Goal: Task Accomplishment & Management: Use online tool/utility

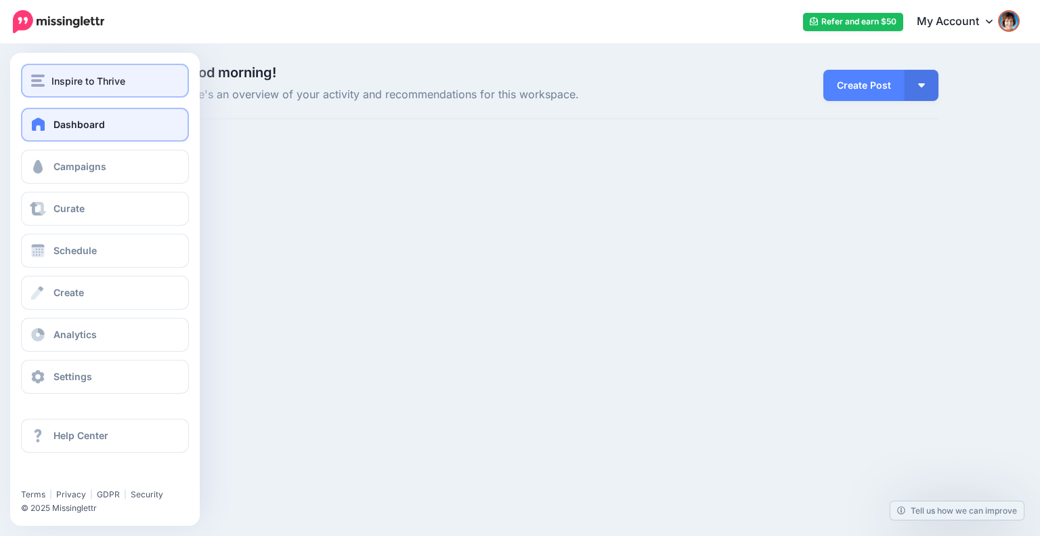
click at [53, 80] on span "Inspire to Thrive" at bounding box center [88, 81] width 74 height 16
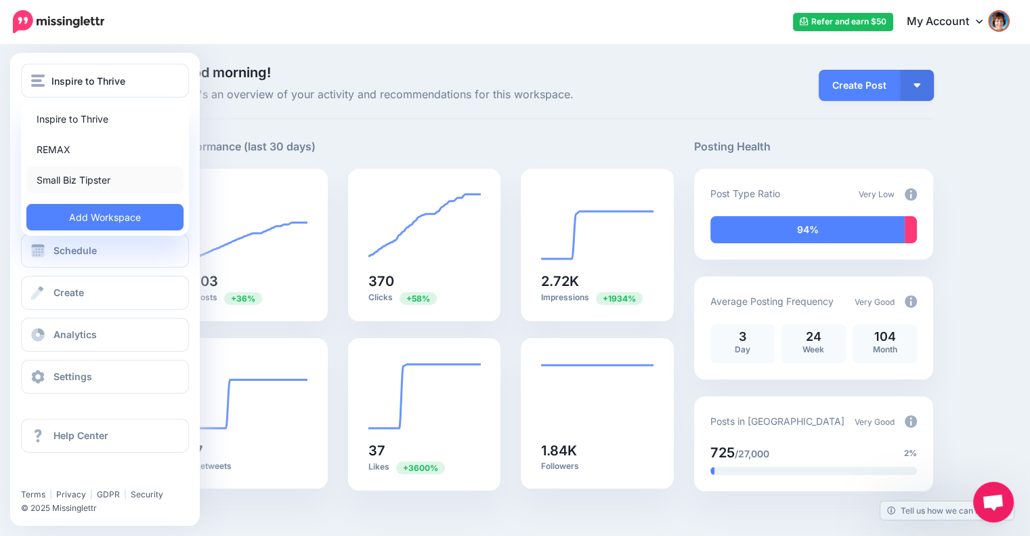
click at [60, 182] on link "Small Biz Tipster" at bounding box center [104, 180] width 157 height 26
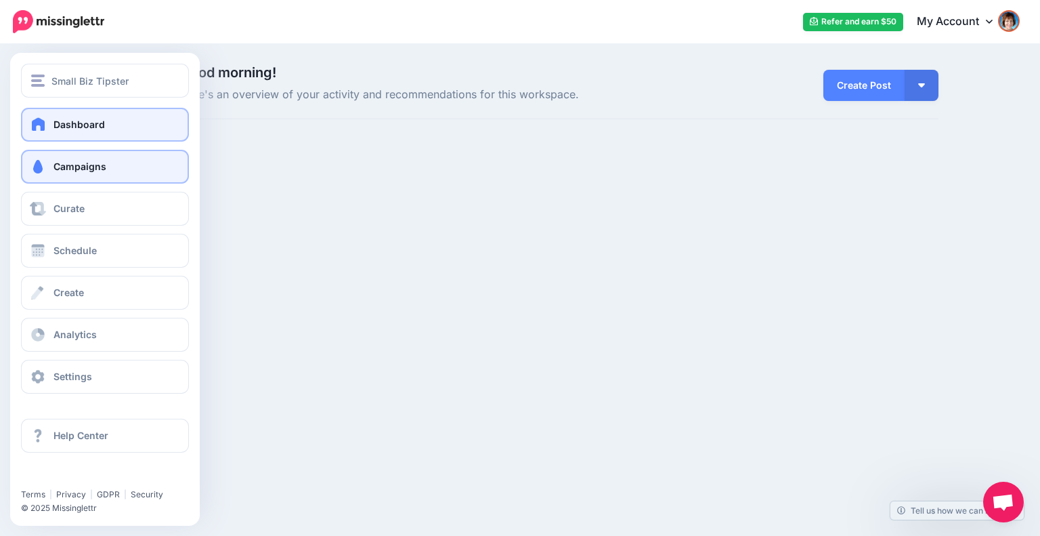
click at [58, 163] on span "Campaigns" at bounding box center [79, 166] width 53 height 12
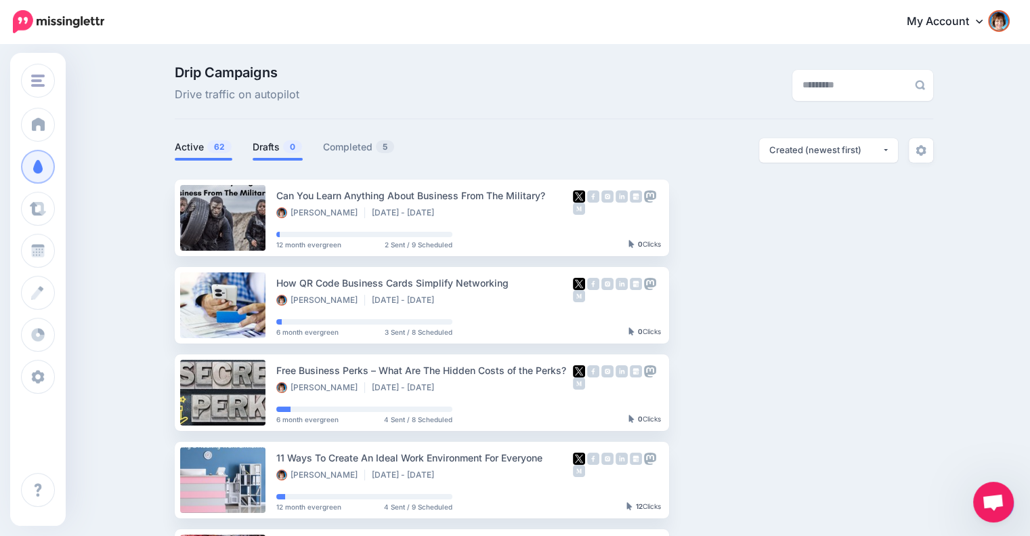
click at [283, 148] on link "Drafts 0" at bounding box center [278, 147] width 50 height 16
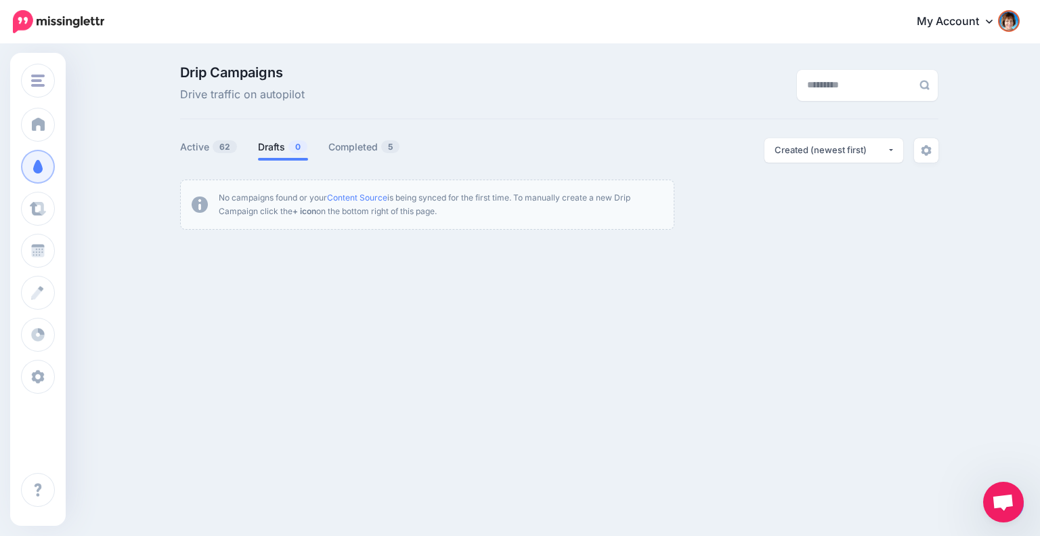
drag, startPoint x: 970, startPoint y: 519, endPoint x: 988, endPoint y: 489, distance: 35.5
click at [970, 518] on div "Small Biz Tipster Inspire to Thrive REMAX Small Biz Tipster Add Workspace Dashb…" at bounding box center [520, 268] width 1040 height 536
click at [998, 439] on div "Small Biz Tipster Inspire to Thrive REMAX Small Biz Tipster Add Workspace Dashb…" at bounding box center [520, 268] width 1040 height 536
click at [347, 198] on link "Content Source" at bounding box center [357, 197] width 60 height 10
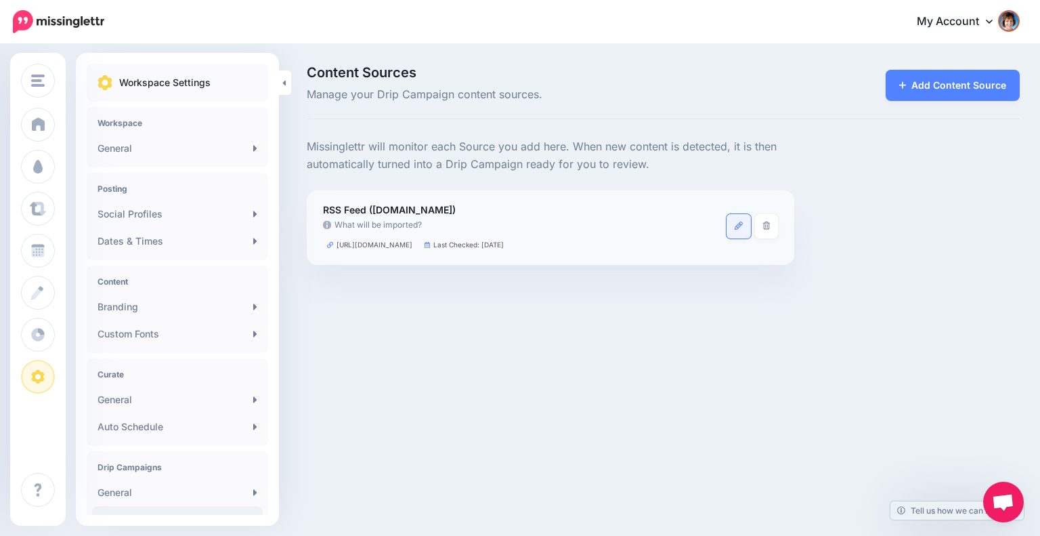
click at [737, 226] on icon at bounding box center [739, 225] width 8 height 8
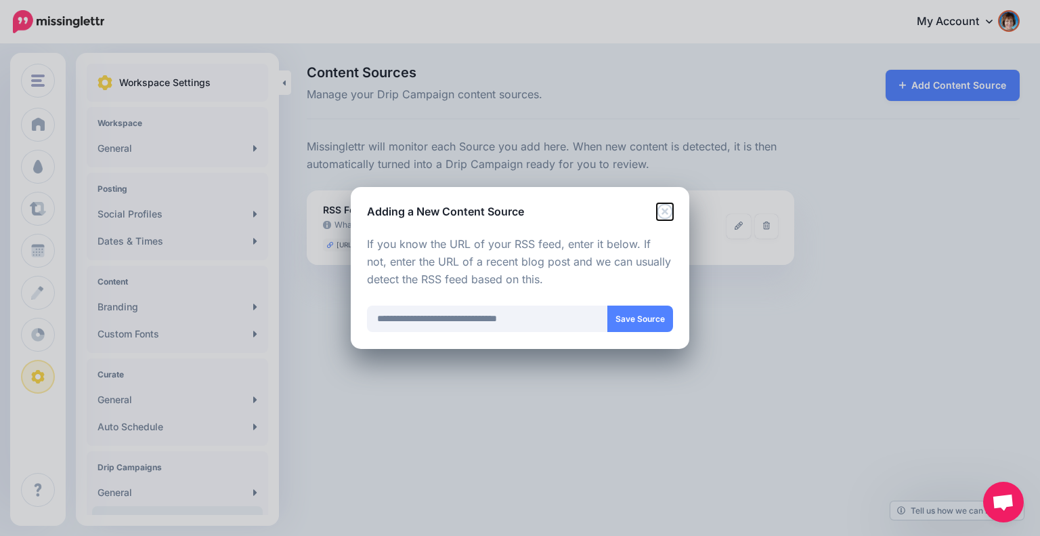
click at [669, 209] on icon "Close" at bounding box center [665, 211] width 16 height 16
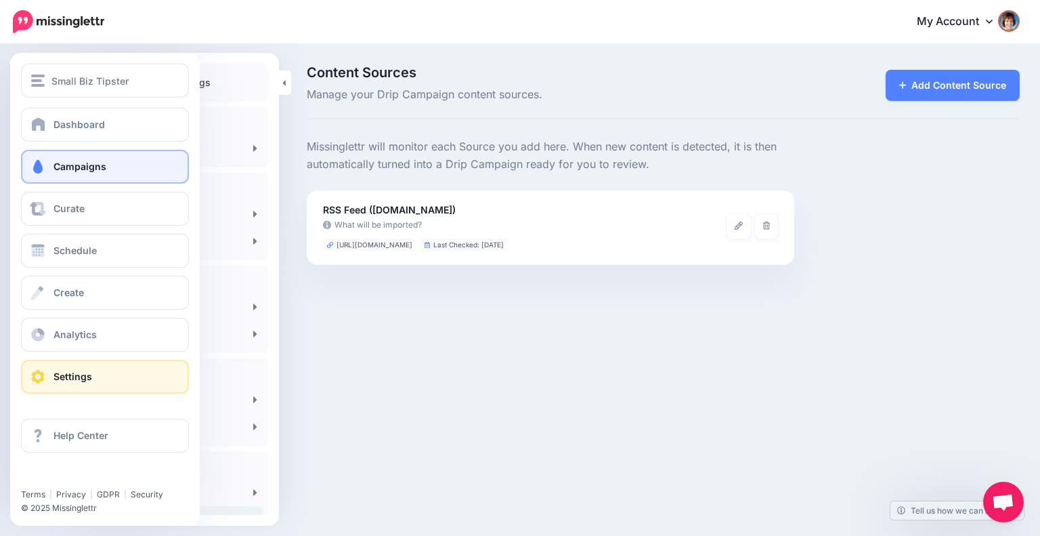
click at [73, 169] on span "Campaigns" at bounding box center [79, 166] width 53 height 12
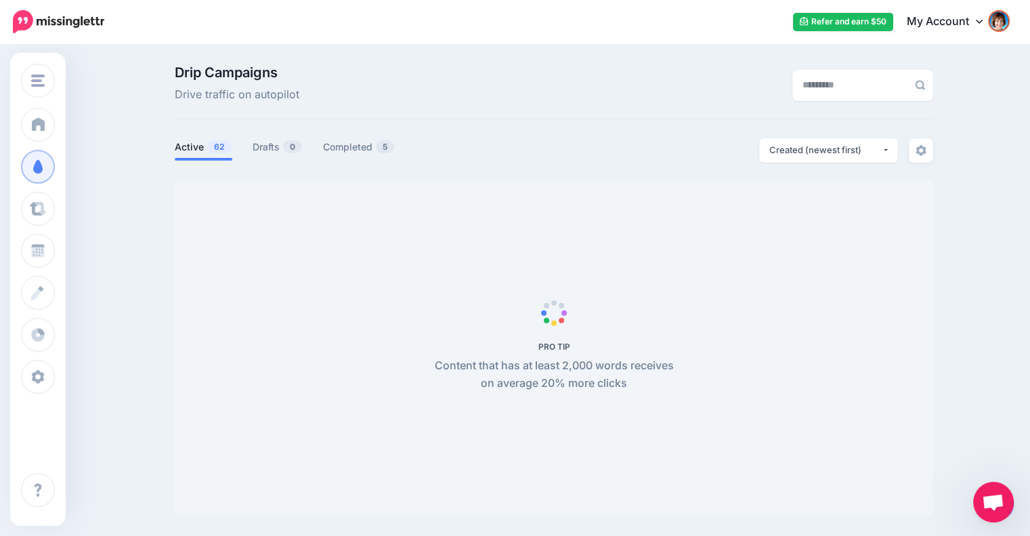
click at [992, 498] on span "Open chat" at bounding box center [993, 503] width 22 height 19
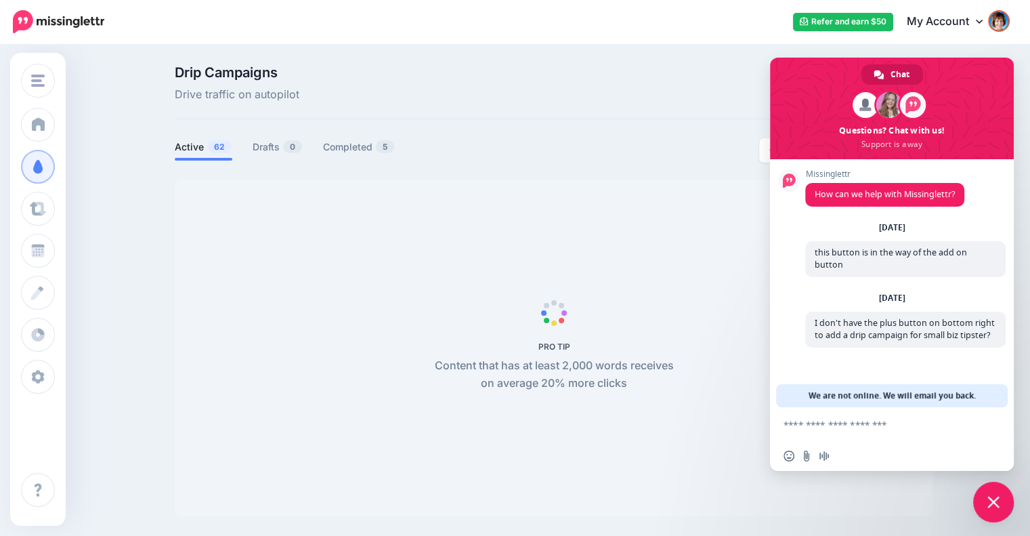
click at [997, 511] on span "Close chat" at bounding box center [993, 501] width 41 height 41
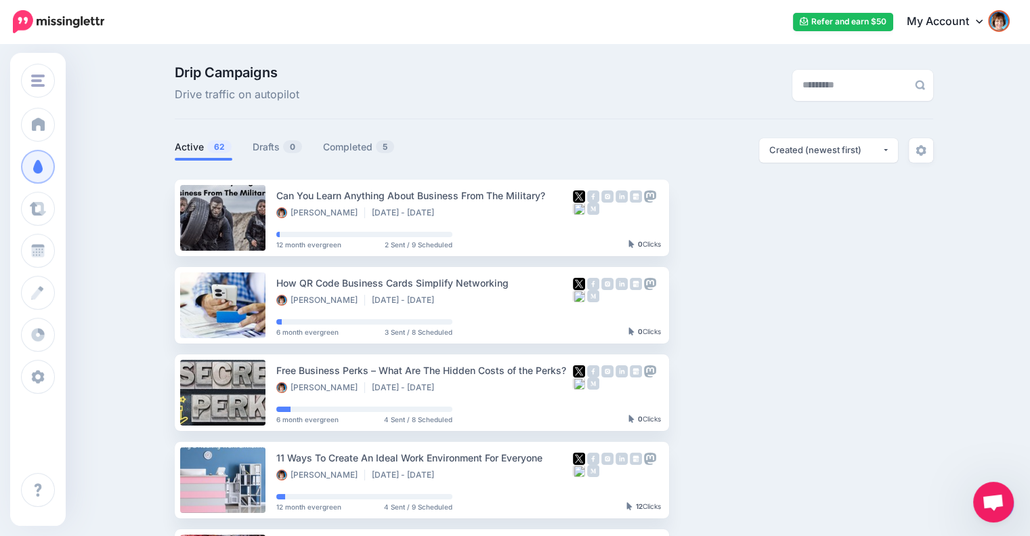
drag, startPoint x: 939, startPoint y: 498, endPoint x: 907, endPoint y: 469, distance: 43.1
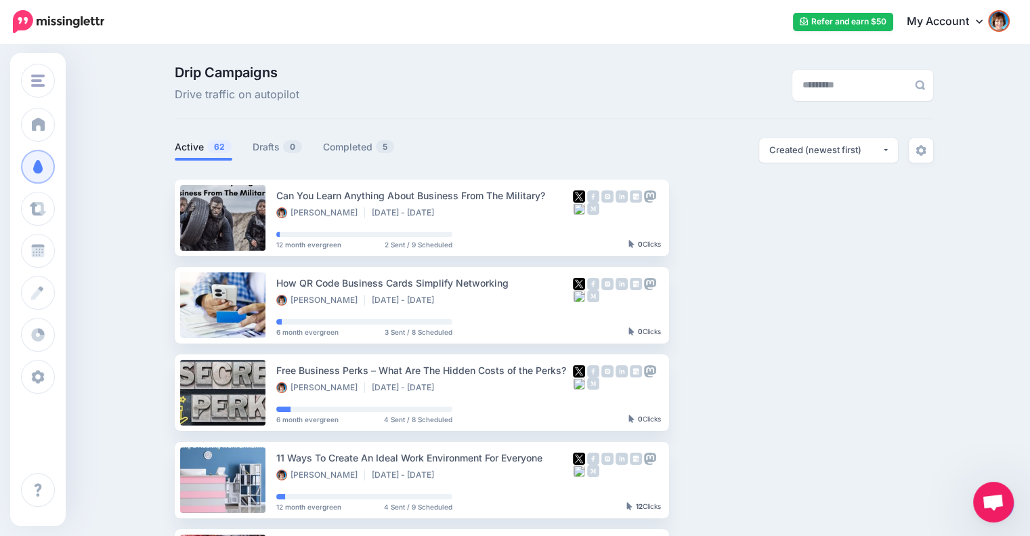
click at [268, 154] on link "Drafts 0" at bounding box center [278, 147] width 50 height 16
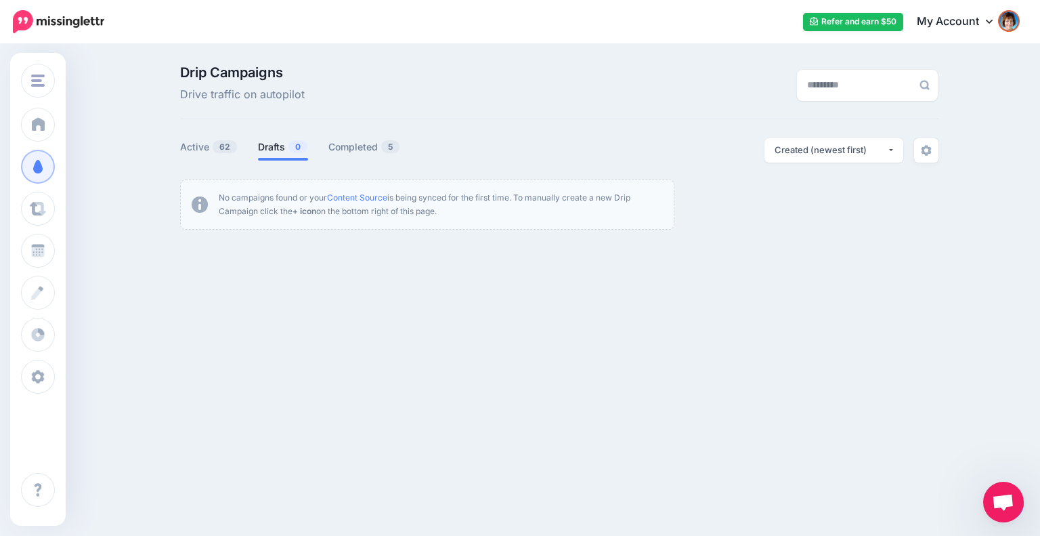
click at [1008, 468] on div "Small Biz Tipster Inspire to Thrive REMAX Small Biz Tipster Add Workspace Dashb…" at bounding box center [520, 268] width 1040 height 536
click at [966, 518] on div "Small Biz Tipster Inspire to Thrive REMAX Small Biz Tipster Add Workspace Dashb…" at bounding box center [520, 268] width 1040 height 536
drag, startPoint x: 936, startPoint y: 456, endPoint x: 732, endPoint y: 301, distance: 256.6
click at [936, 454] on div "Small Biz Tipster Inspire to Thrive REMAX Small Biz Tipster Add Workspace Dashb…" at bounding box center [520, 268] width 1040 height 536
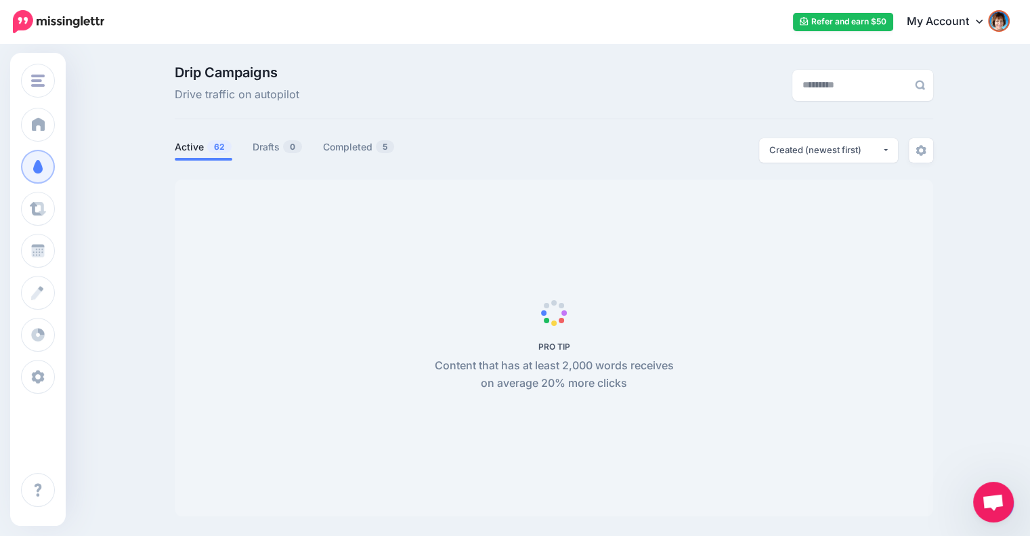
drag, startPoint x: 992, startPoint y: 504, endPoint x: 969, endPoint y: 428, distance: 79.3
click at [971, 430] on body "Refer and earn $50 My Account Dashboard My Account Logout" at bounding box center [515, 268] width 1030 height 536
click at [958, 518] on div "Drip Campaigns Drive traffic on autopilot Active 62 0 5" at bounding box center [515, 295] width 1030 height 501
drag, startPoint x: 986, startPoint y: 485, endPoint x: 987, endPoint y: 462, distance: 23.0
click at [987, 490] on span "Open chat" at bounding box center [993, 501] width 41 height 41
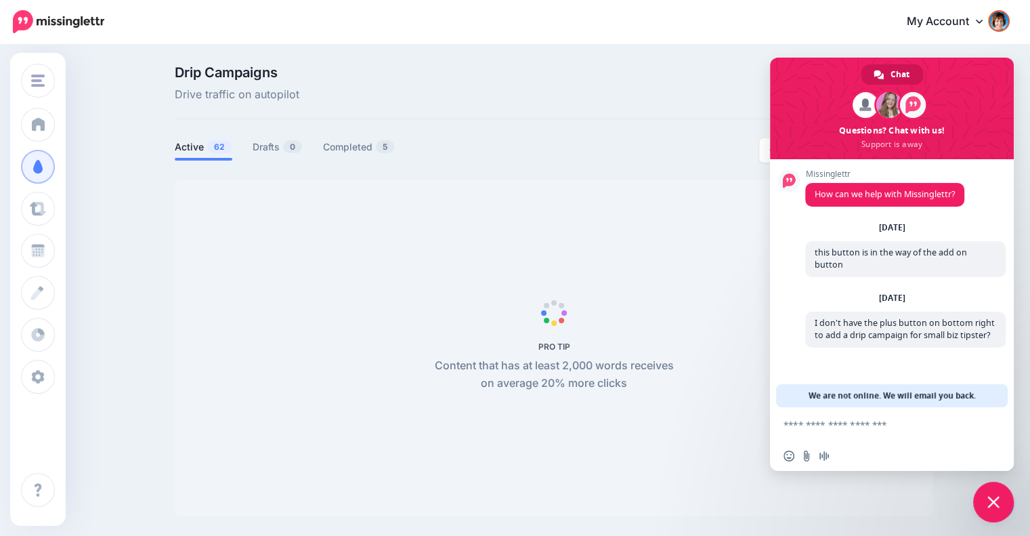
click at [995, 525] on div "Drip Campaigns Drive traffic on autopilot Active 62 0 5" at bounding box center [515, 295] width 1030 height 501
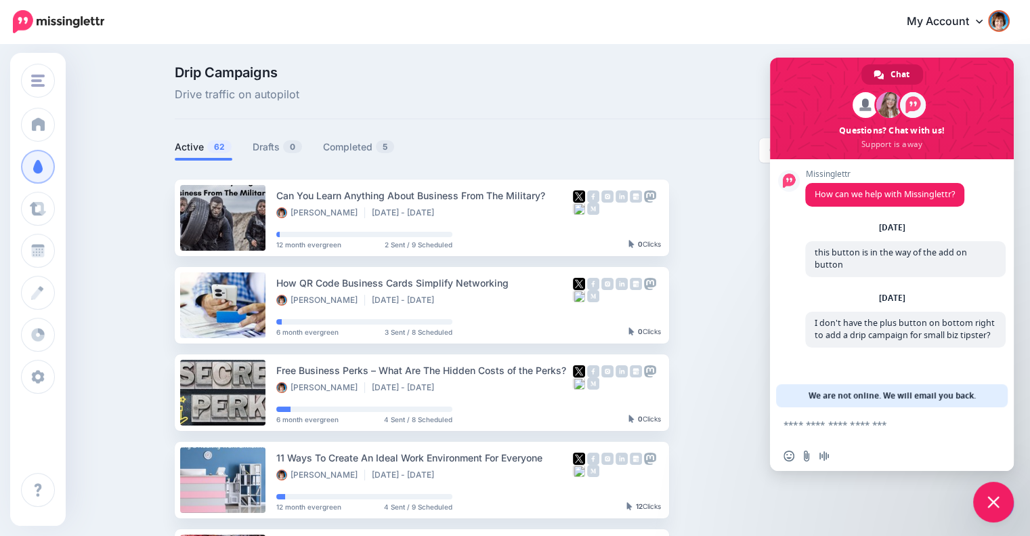
drag, startPoint x: 998, startPoint y: 490, endPoint x: 997, endPoint y: 509, distance: 19.6
click at [997, 509] on span "Close chat" at bounding box center [993, 501] width 41 height 41
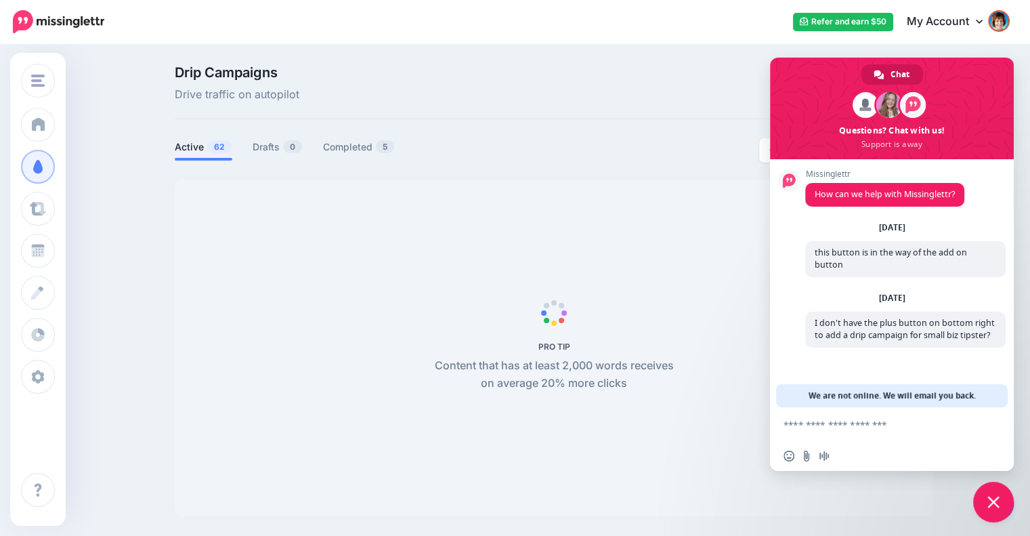
click at [1002, 497] on span "Close chat" at bounding box center [993, 501] width 41 height 41
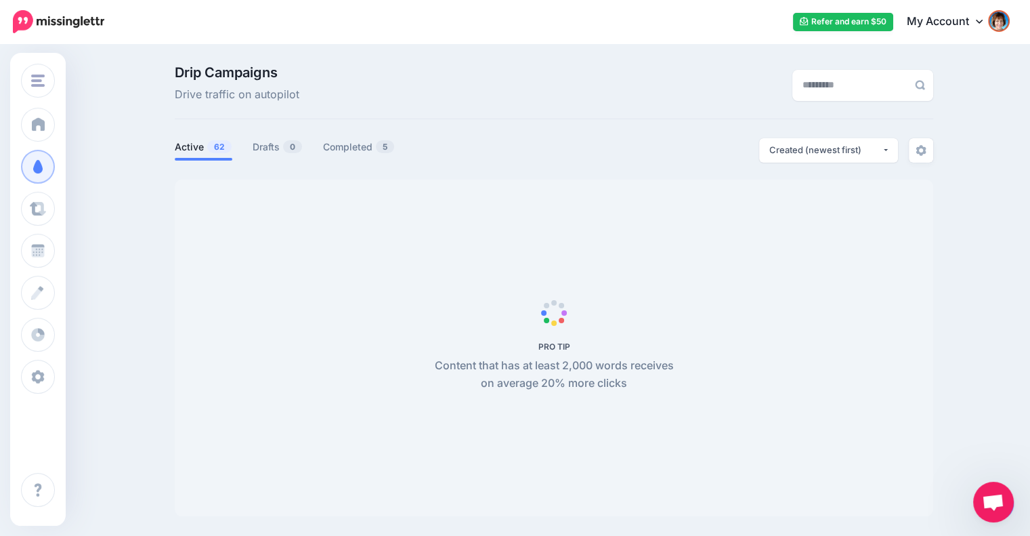
drag, startPoint x: 1001, startPoint y: 500, endPoint x: 894, endPoint y: 320, distance: 209.5
click at [894, 320] on body "Refer and earn $50 My Account Dashboard My Account Logout" at bounding box center [515, 268] width 1030 height 536
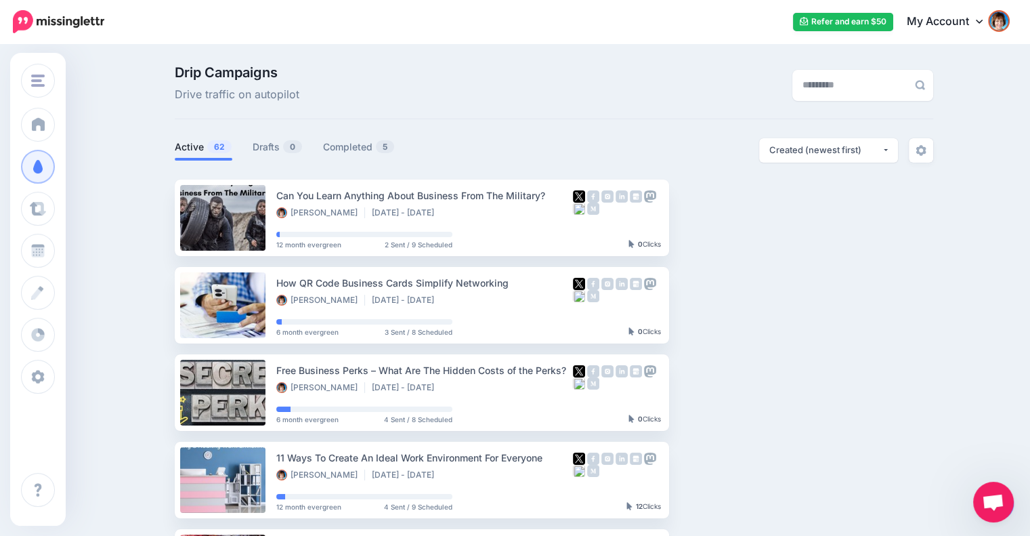
drag, startPoint x: 991, startPoint y: 494, endPoint x: 978, endPoint y: 441, distance: 53.5
click at [978, 441] on body "Refer and earn $50 My Account Dashboard My Account Logout" at bounding box center [515, 268] width 1030 height 536
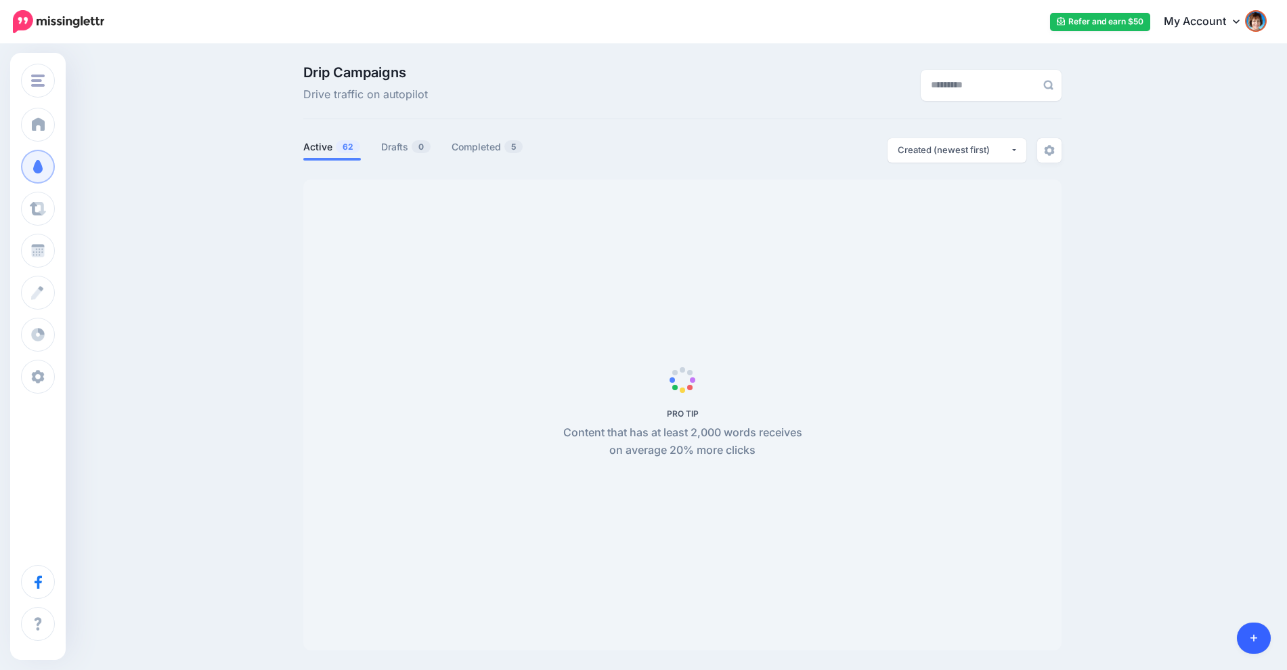
click at [1248, 626] on body "Refer and earn $50 My Account Dashboard My Account Logout" at bounding box center [643, 335] width 1287 height 670
click at [1249, 629] on span "Open chat" at bounding box center [1250, 637] width 22 height 19
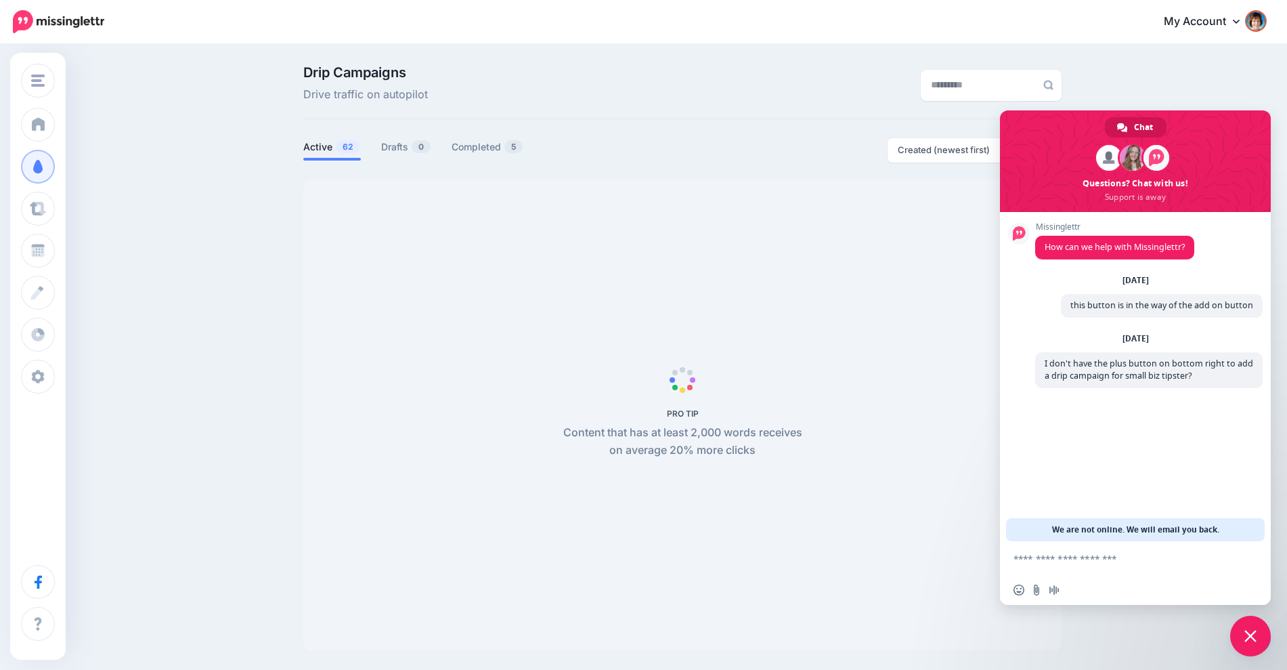
click at [1242, 634] on span "Close chat" at bounding box center [1250, 635] width 41 height 41
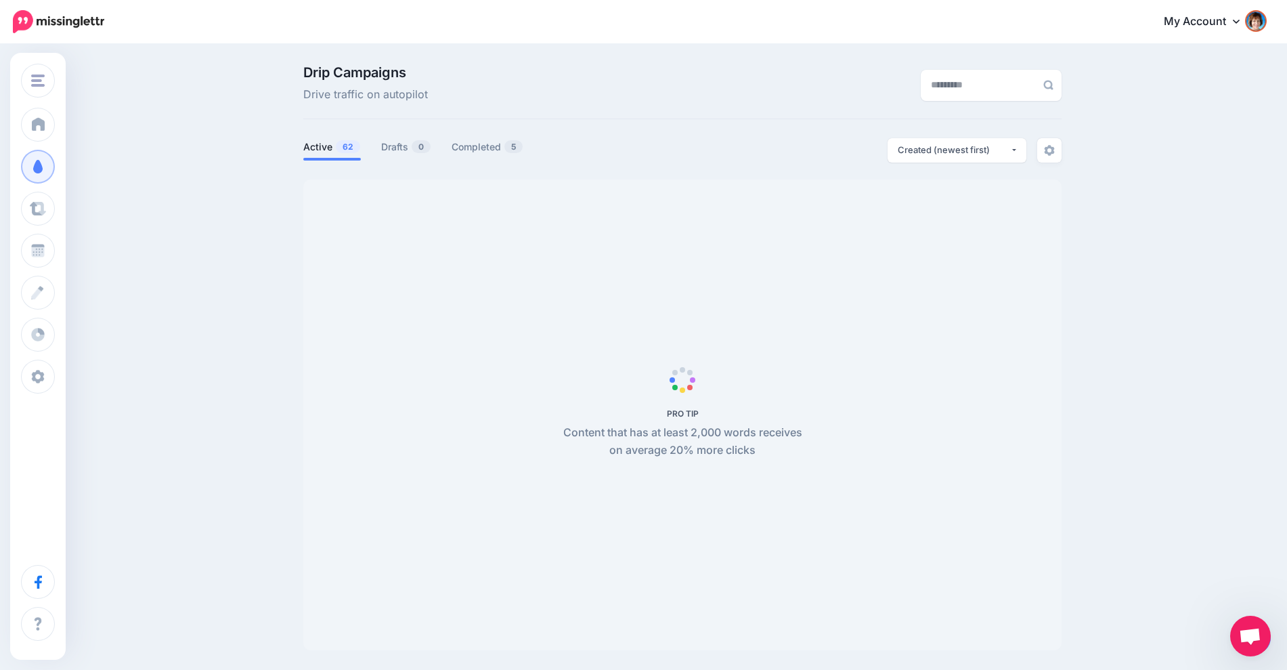
click at [1221, 626] on div "Drip Campaigns Drive traffic on autopilot Active 62 0 5" at bounding box center [643, 362] width 1287 height 635
click at [1249, 634] on span "Open chat" at bounding box center [1250, 637] width 22 height 19
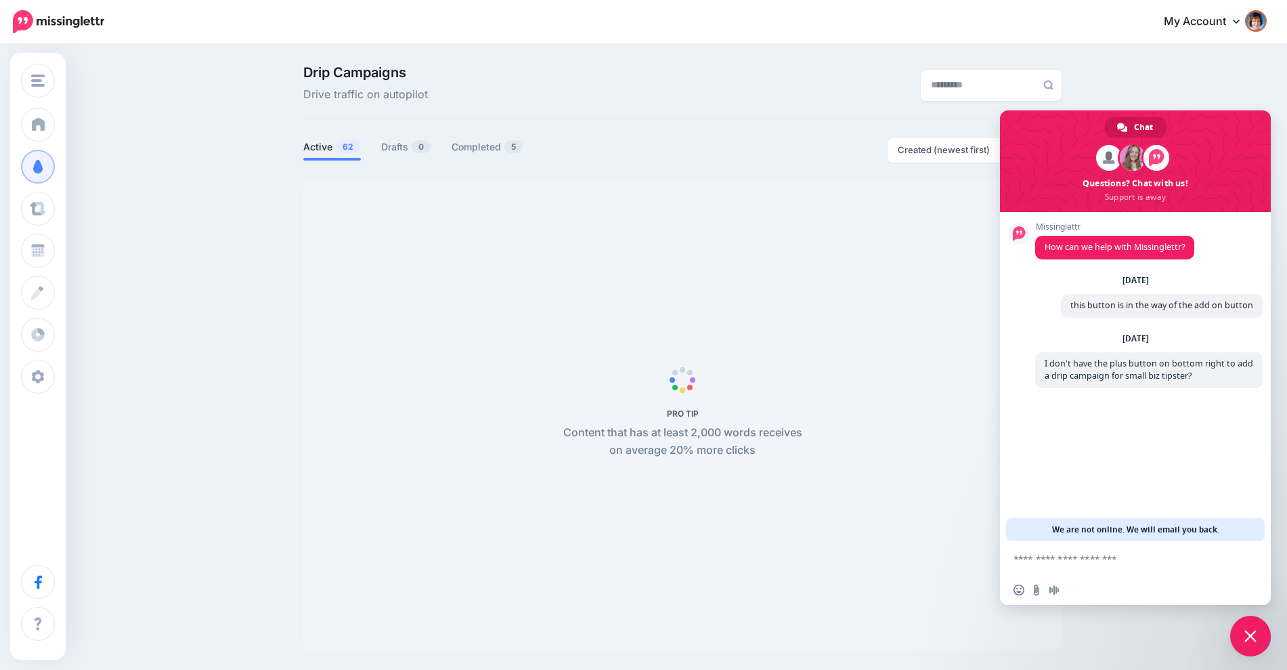
click at [1079, 558] on textarea "Compose your message..." at bounding box center [1121, 559] width 214 height 12
click at [1165, 569] on textarea "**********" at bounding box center [1121, 562] width 214 height 24
click at [1169, 563] on textarea "**********" at bounding box center [1121, 562] width 214 height 24
click at [1174, 568] on textarea "**********" at bounding box center [1121, 562] width 214 height 24
click at [1165, 572] on textarea "**********" at bounding box center [1121, 562] width 214 height 24
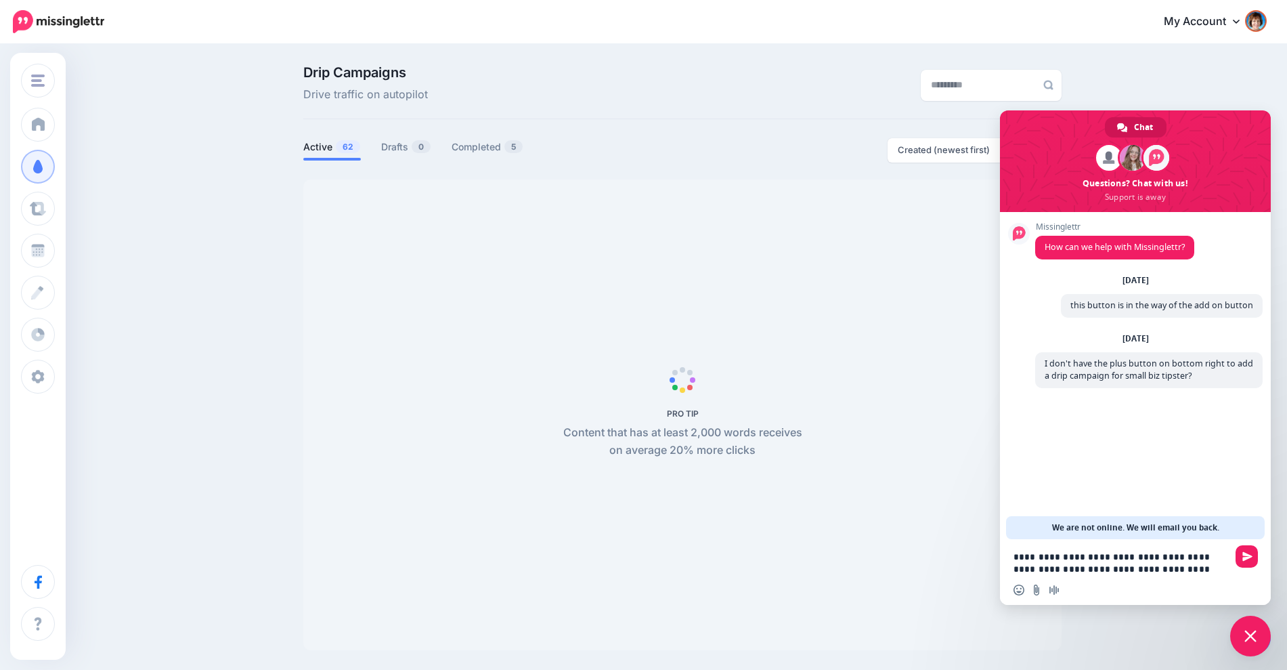
click at [1108, 559] on textarea "**********" at bounding box center [1121, 562] width 214 height 24
click at [1054, 567] on textarea "**********" at bounding box center [1121, 562] width 214 height 24
click at [1132, 592] on div "Insert an emoji Send a file Audio message" at bounding box center [1135, 590] width 271 height 30
click at [1162, 567] on textarea "**********" at bounding box center [1121, 562] width 214 height 24
click at [1164, 569] on textarea "**********" at bounding box center [1121, 562] width 214 height 24
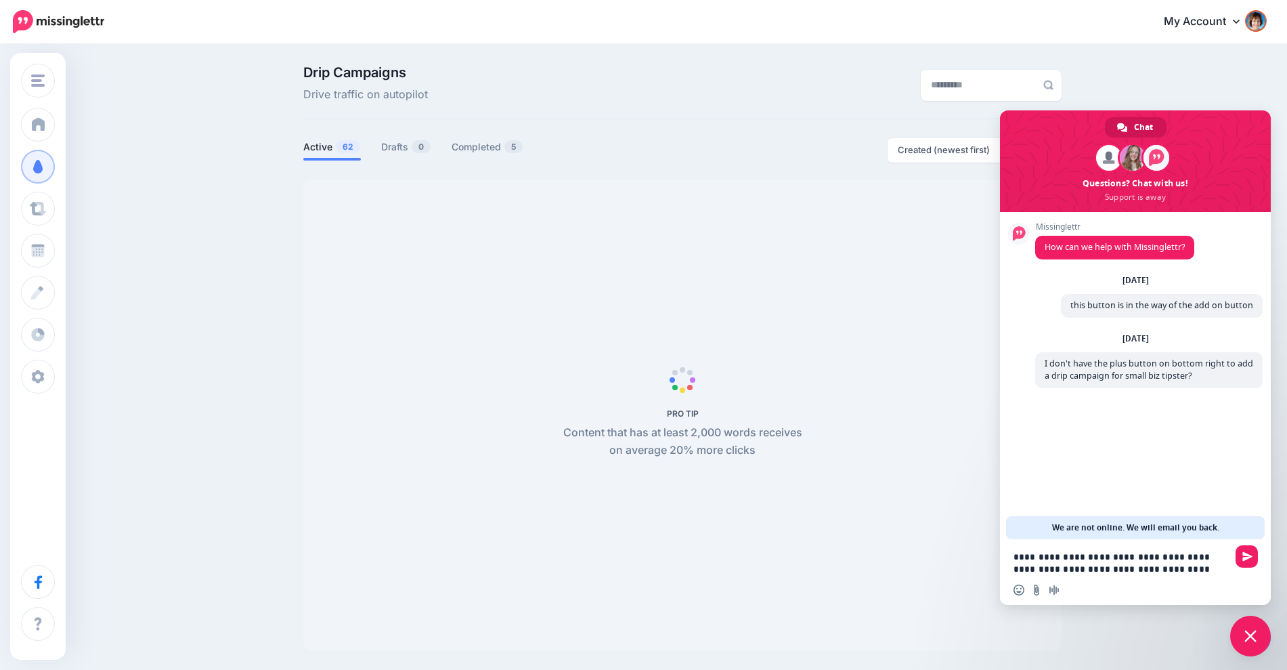
click at [1175, 569] on textarea "**********" at bounding box center [1121, 562] width 214 height 24
type textarea "**********"
click at [1253, 565] on div at bounding box center [1247, 558] width 22 height 22
click at [1250, 553] on span "Send" at bounding box center [1247, 556] width 10 height 10
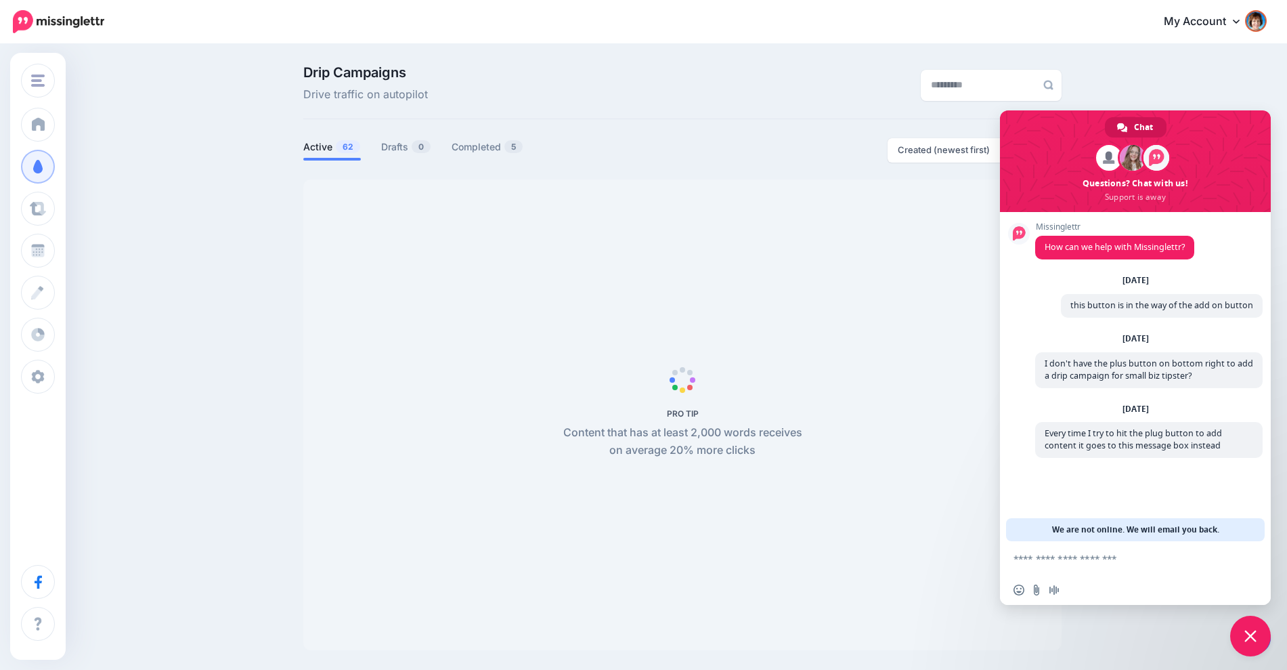
click at [1247, 645] on span "Close chat" at bounding box center [1250, 635] width 41 height 41
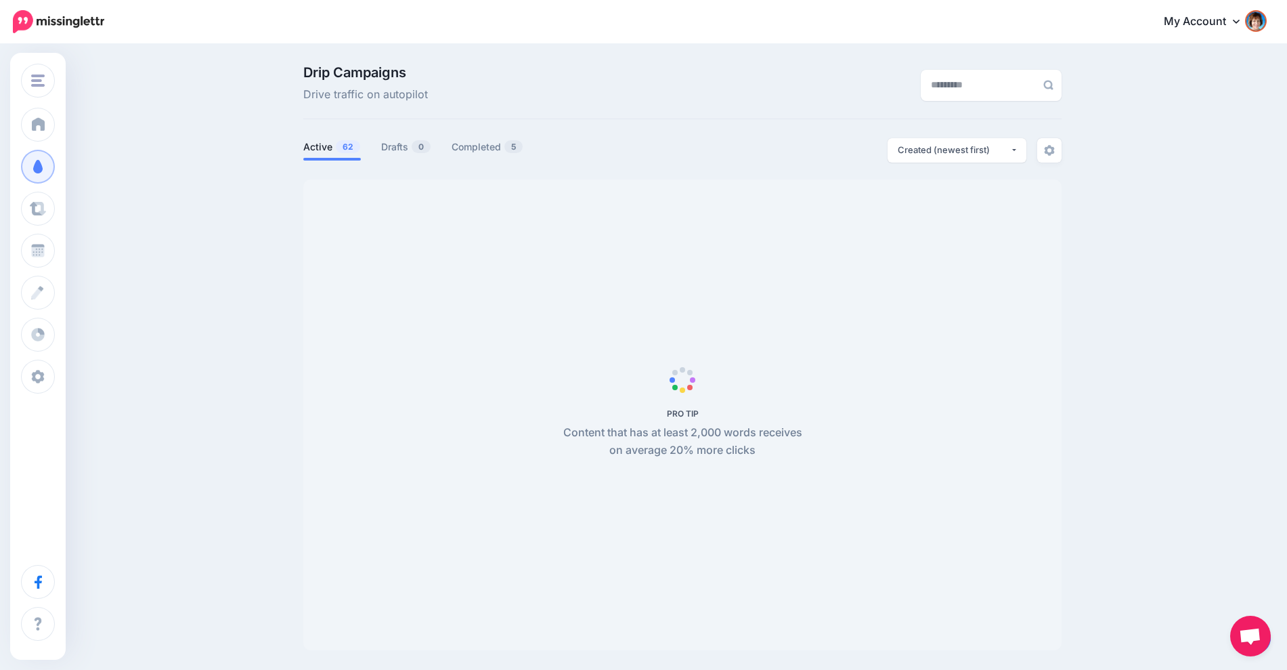
click at [1247, 645] on span "Open chat" at bounding box center [1250, 637] width 22 height 19
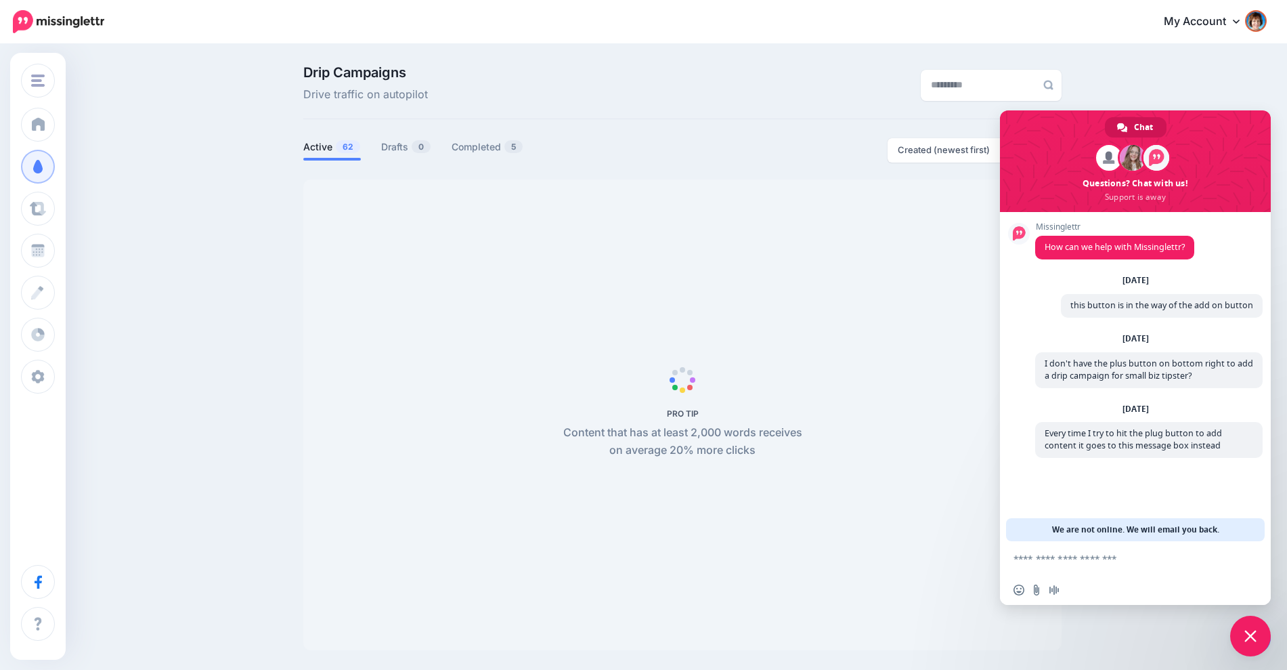
drag, startPoint x: 1189, startPoint y: 624, endPoint x: 775, endPoint y: 588, distance: 415.3
click at [1186, 625] on div "Drip Campaigns Drive traffic on autopilot Active 62 0 5" at bounding box center [643, 362] width 1287 height 635
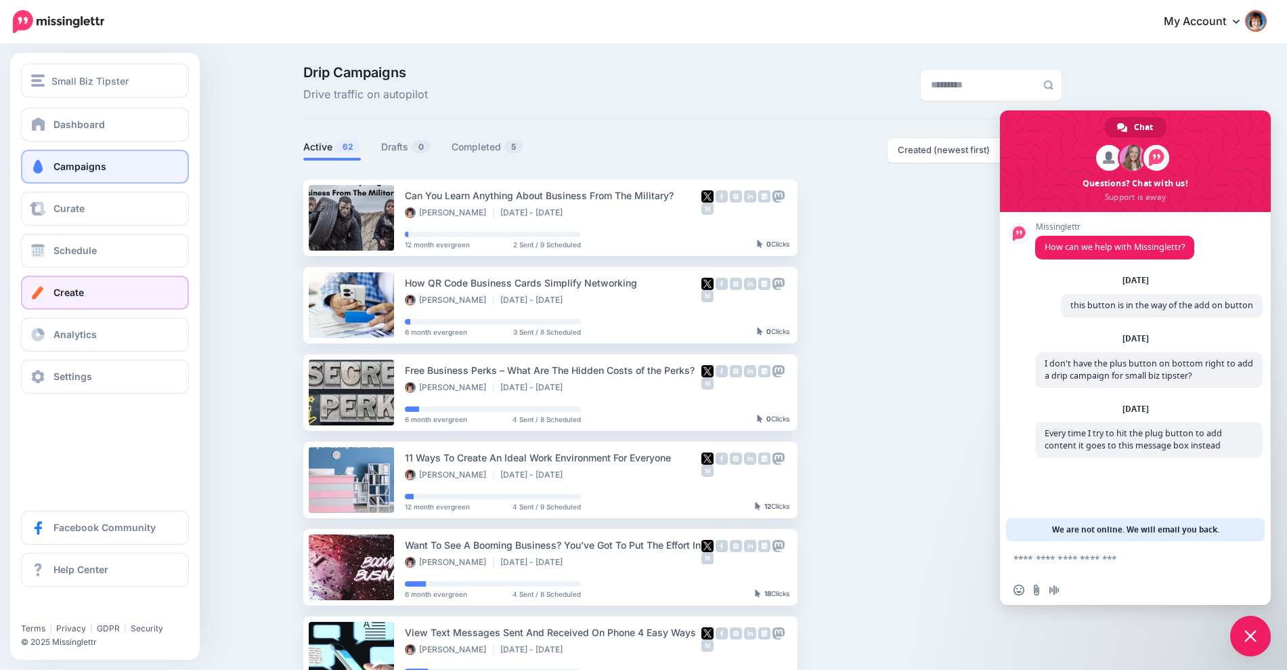
click at [67, 284] on link "Create" at bounding box center [105, 293] width 168 height 34
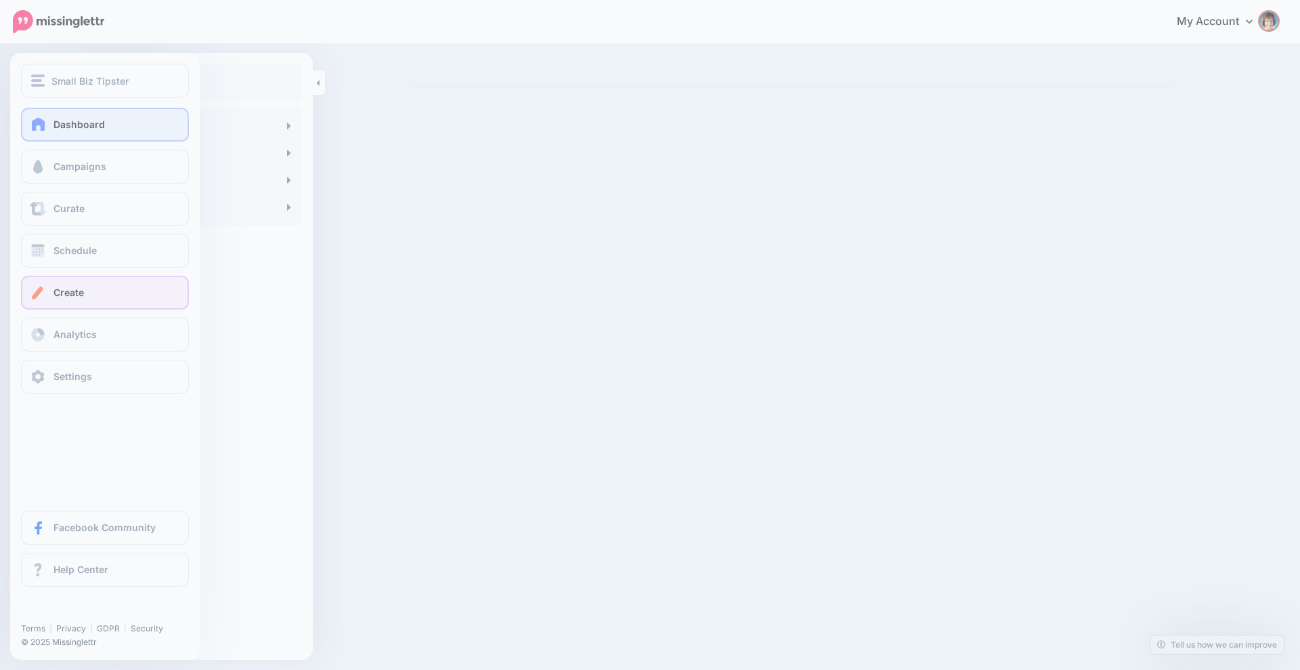
click at [43, 121] on span at bounding box center [39, 124] width 18 height 14
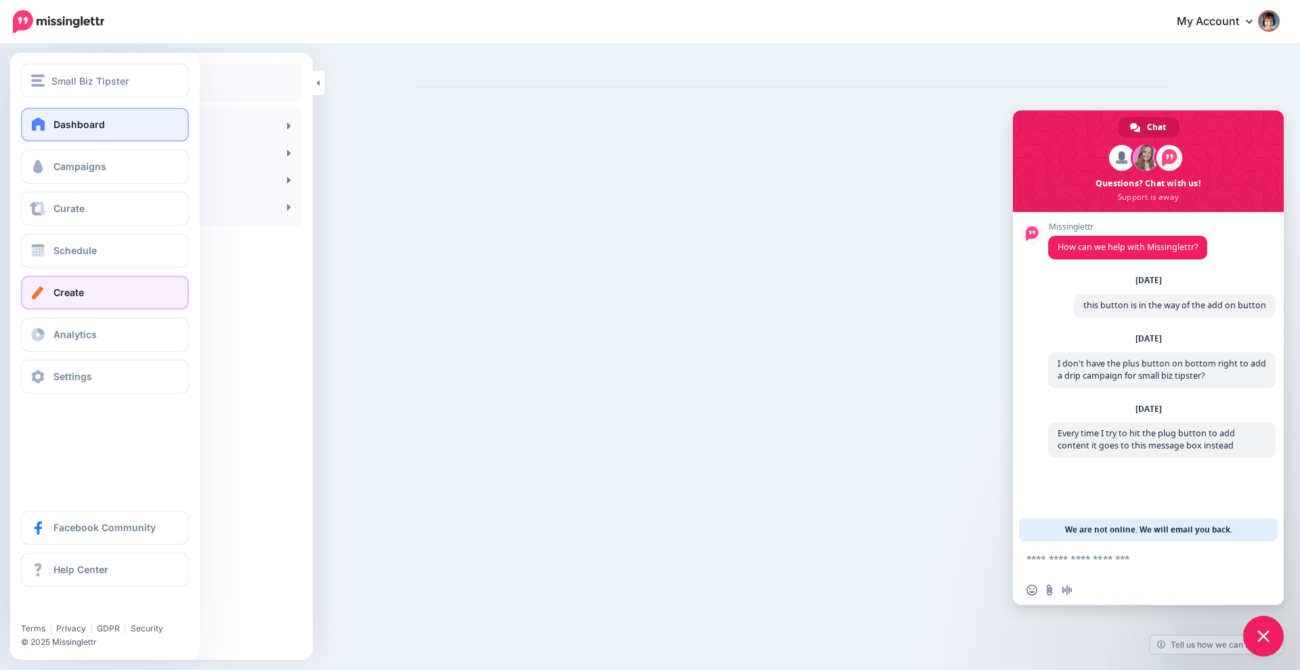
click at [78, 121] on span "Dashboard" at bounding box center [78, 124] width 51 height 12
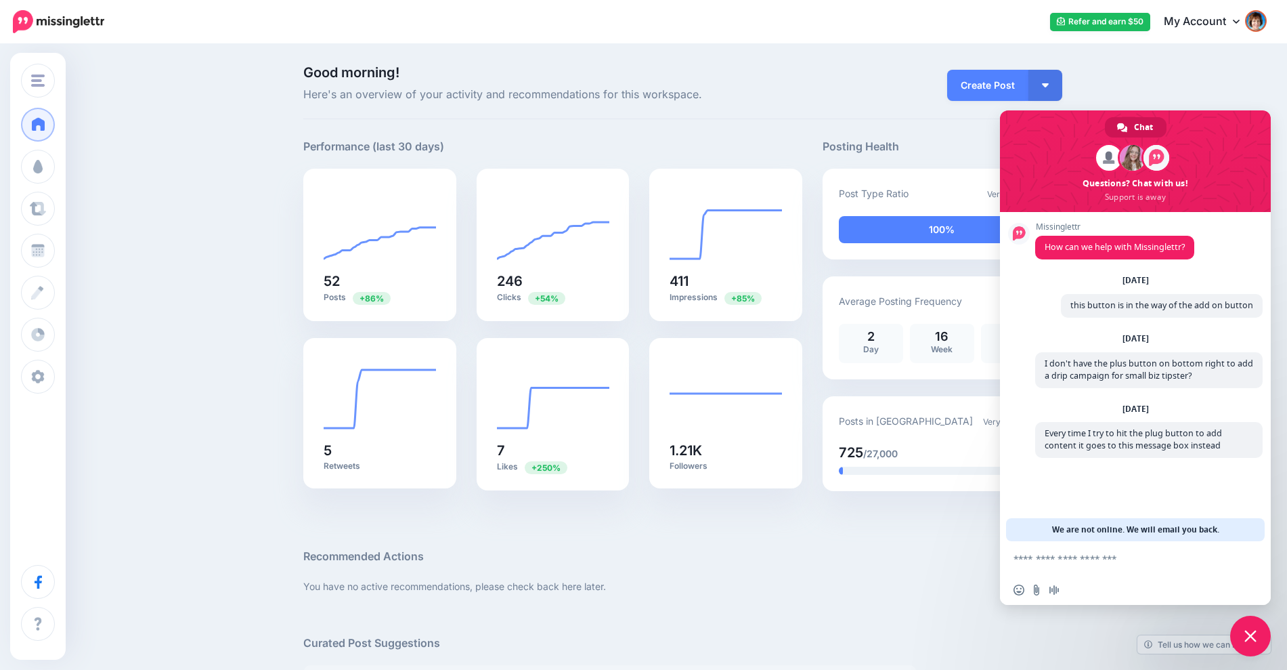
click at [1261, 630] on span "Close chat" at bounding box center [1250, 635] width 41 height 41
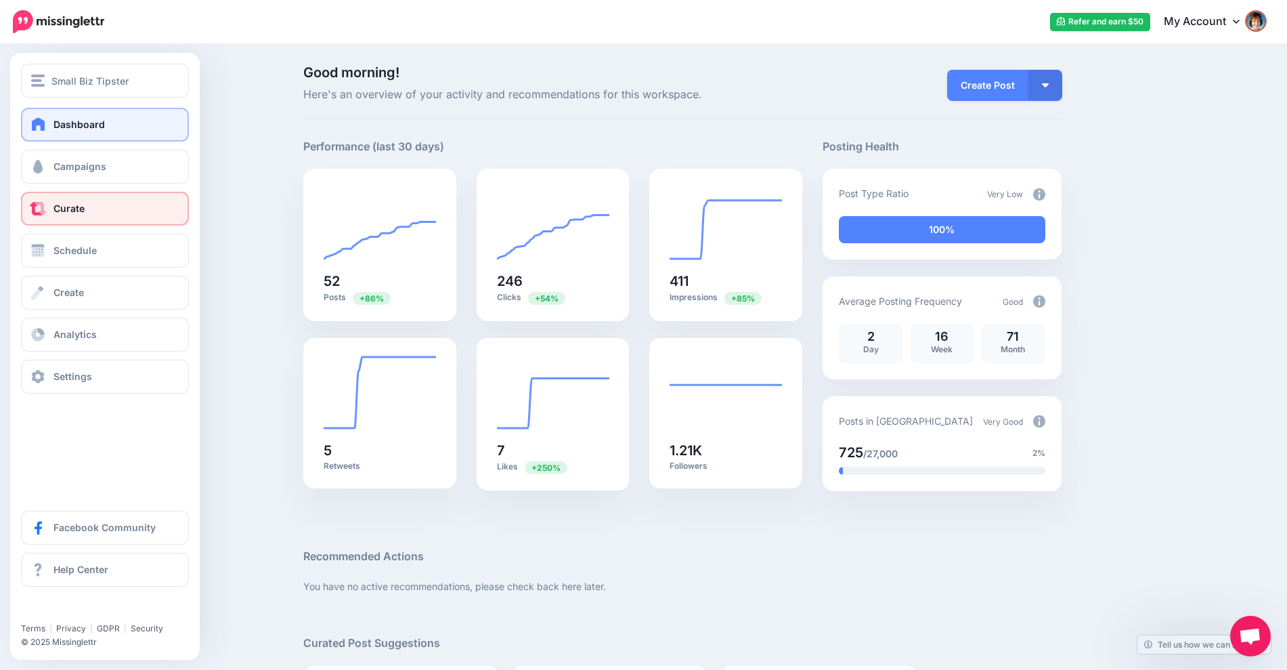
click at [57, 211] on span "Curate" at bounding box center [68, 208] width 31 height 12
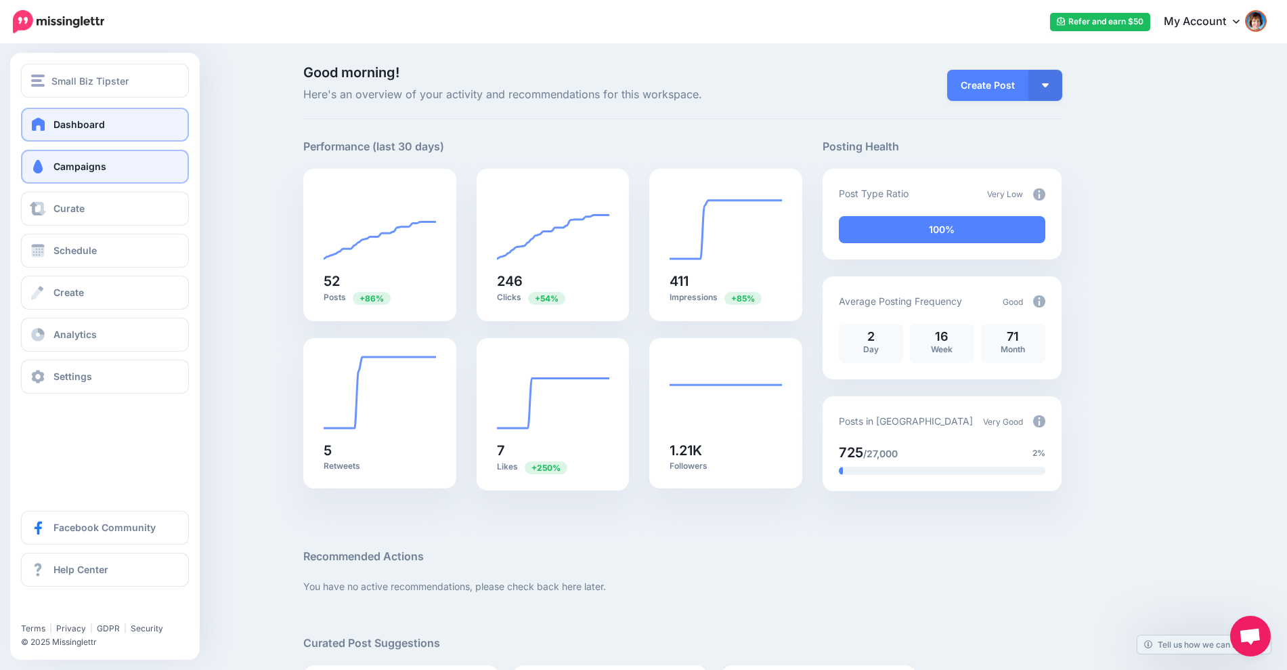
click at [58, 167] on span "Campaigns" at bounding box center [79, 166] width 53 height 12
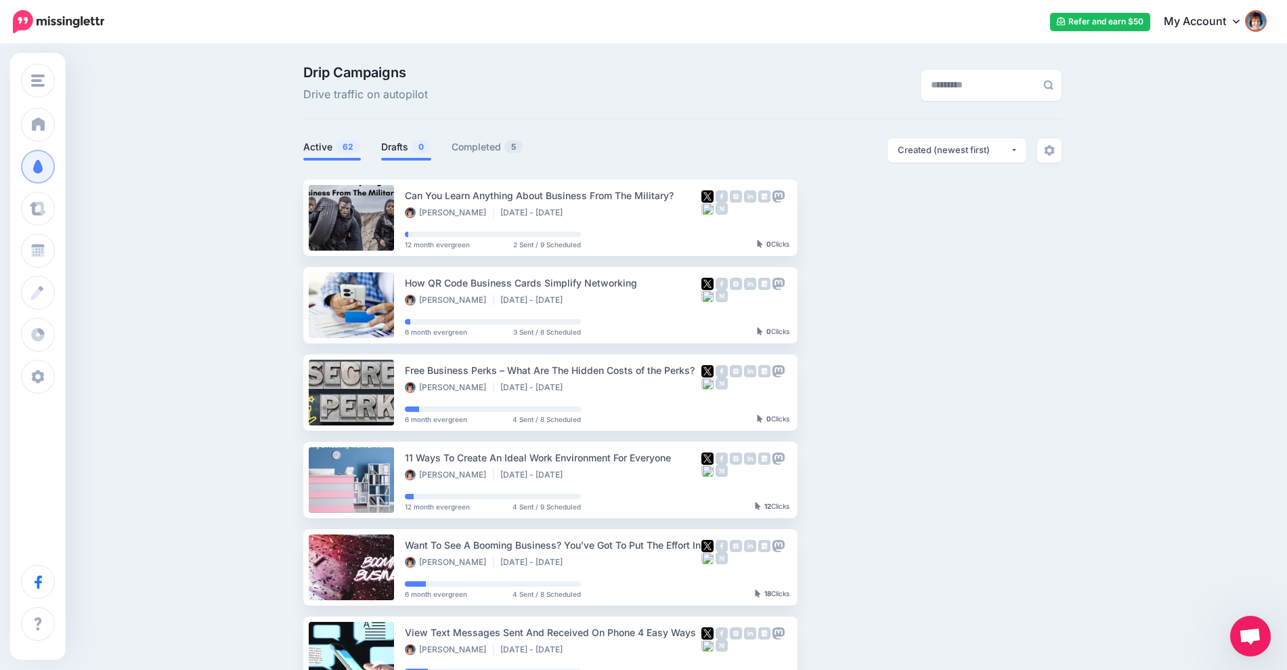
click at [409, 146] on link "Drafts 0" at bounding box center [406, 147] width 50 height 16
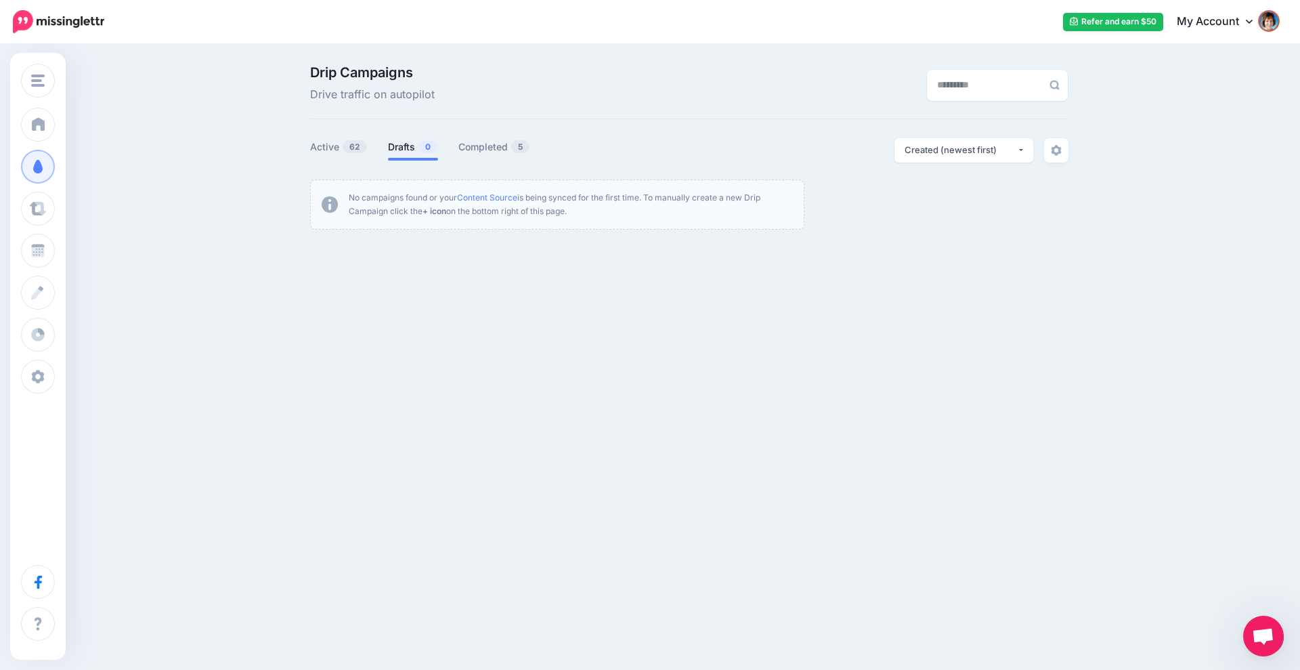
click at [1221, 634] on div "Small Biz Tipster Inspire to Thrive REMAX Small Biz Tipster Add Workspace Dashb…" at bounding box center [650, 335] width 1300 height 670
click at [1263, 611] on div "Small Biz Tipster Inspire to Thrive REMAX Small Biz Tipster Add Workspace Dashb…" at bounding box center [650, 335] width 1300 height 670
click at [1278, 584] on div "Small Biz Tipster Inspire to Thrive REMAX Small Biz Tipster Add Workspace Dashb…" at bounding box center [650, 335] width 1300 height 670
drag, startPoint x: 1167, startPoint y: 437, endPoint x: 1139, endPoint y: 413, distance: 37.0
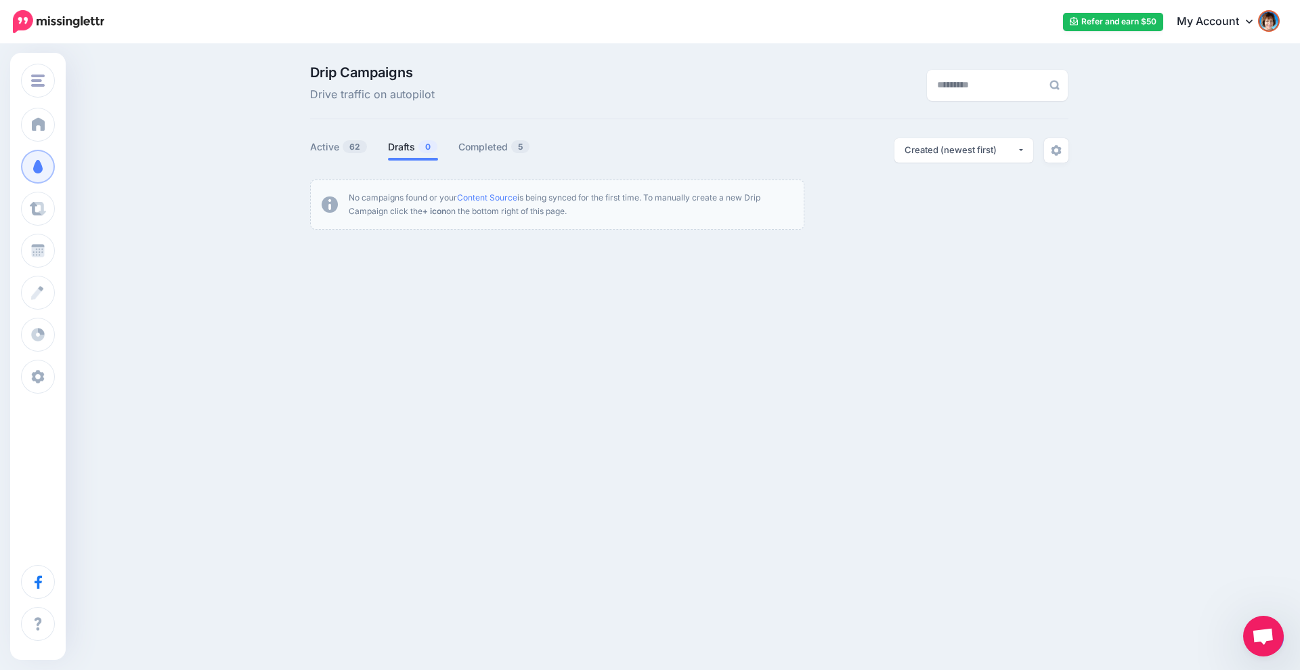
click at [1162, 429] on div "Small Biz Tipster Inspire to Thrive REMAX Small Biz Tipster Add Workspace Dashb…" at bounding box center [650, 335] width 1300 height 670
click at [481, 141] on link "Completed 5" at bounding box center [494, 147] width 72 height 16
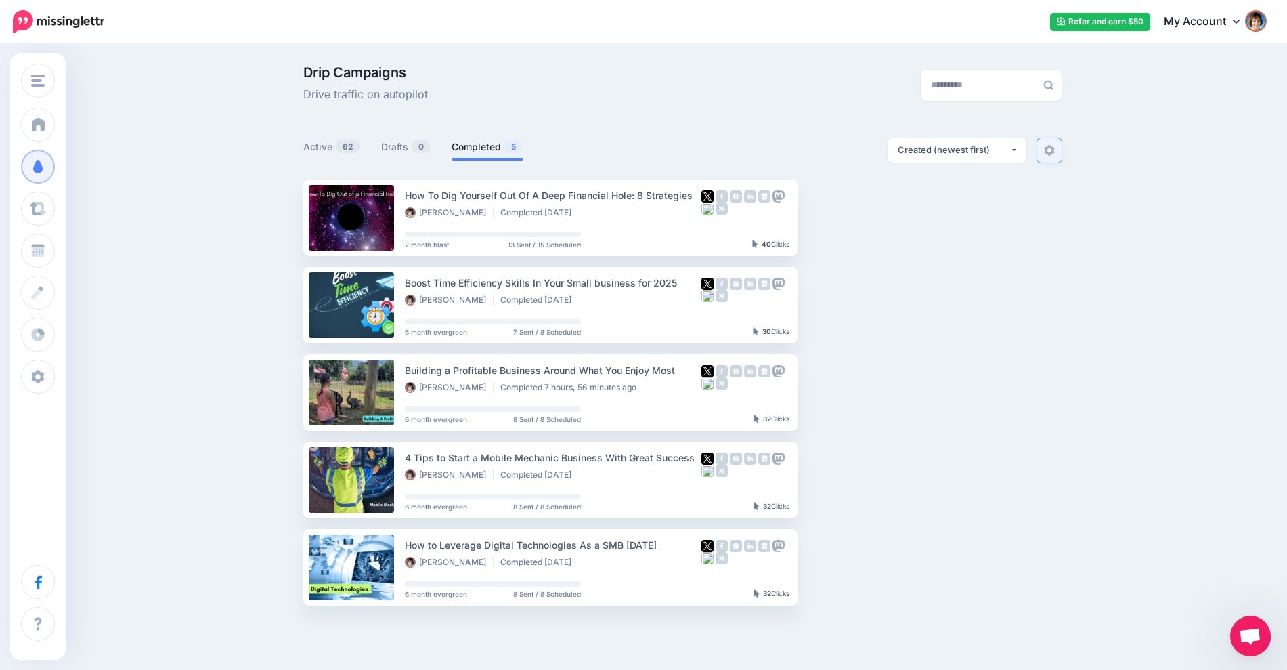
click at [1049, 144] on link at bounding box center [1049, 150] width 24 height 24
click at [334, 154] on link "Active 62" at bounding box center [332, 147] width 58 height 16
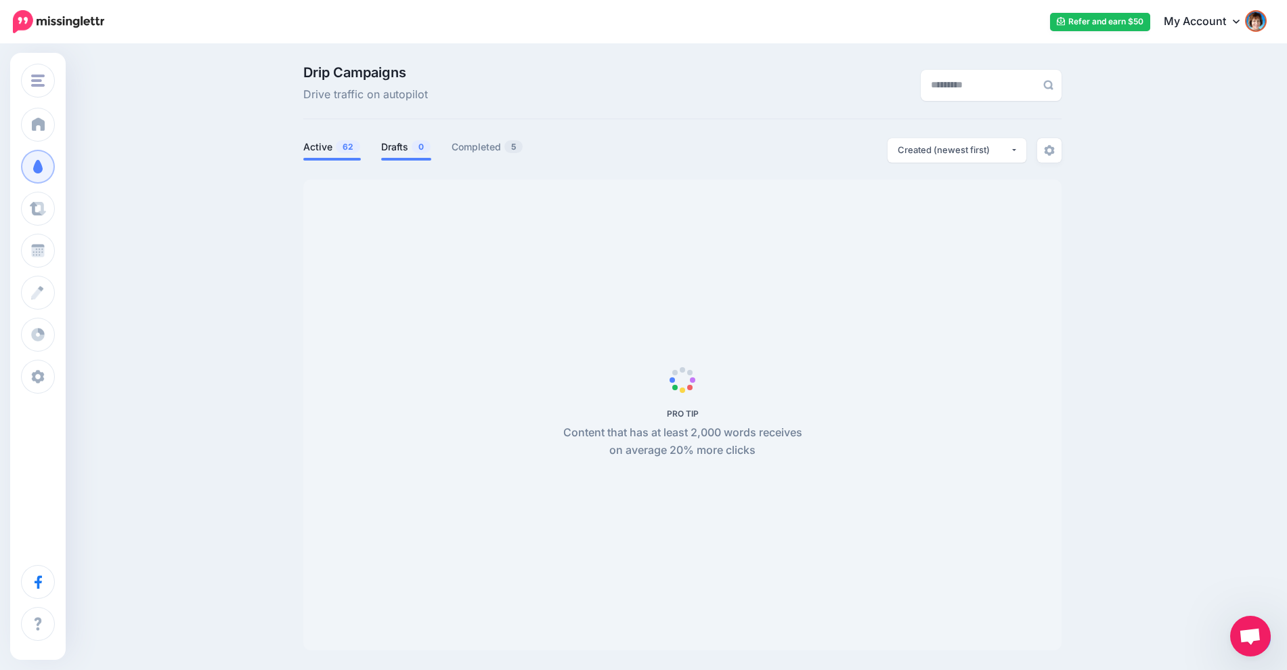
click at [402, 156] on li "Drafts 0" at bounding box center [406, 149] width 50 height 22
click at [343, 158] on span at bounding box center [332, 159] width 58 height 3
click at [1255, 635] on span "Open chat" at bounding box center [1250, 637] width 22 height 19
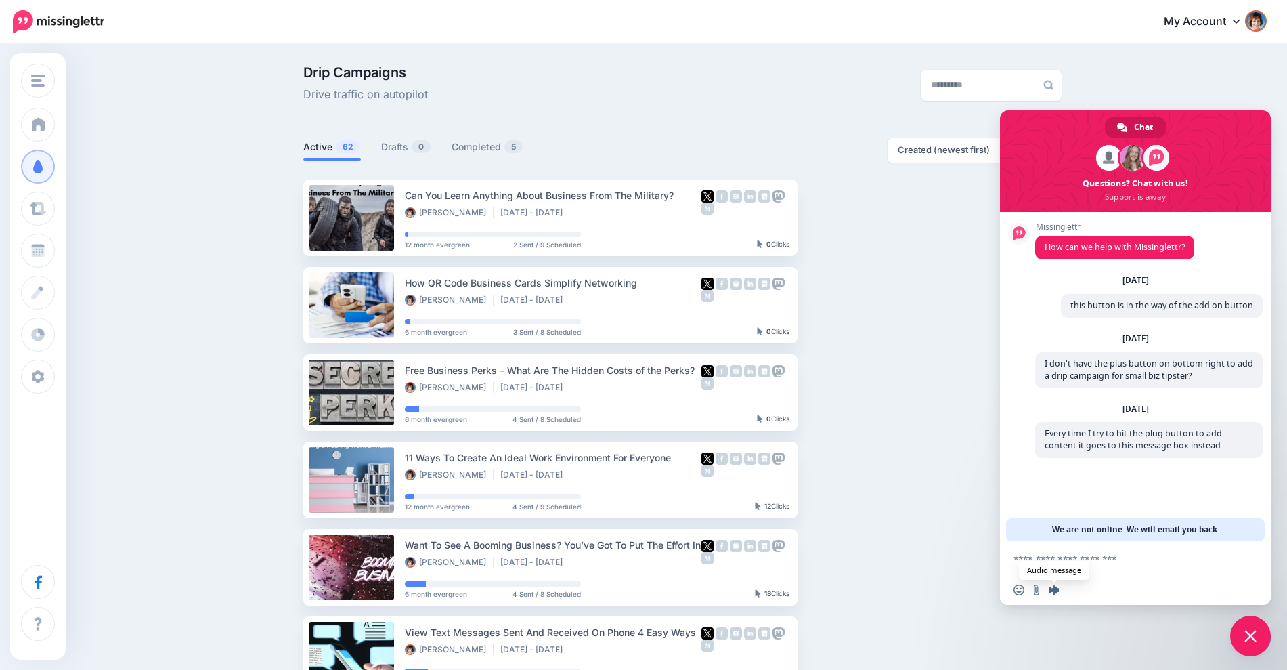
click at [1058, 589] on span "Audio message" at bounding box center [1054, 589] width 11 height 11
click at [1248, 639] on span "Close chat" at bounding box center [1251, 636] width 12 height 12
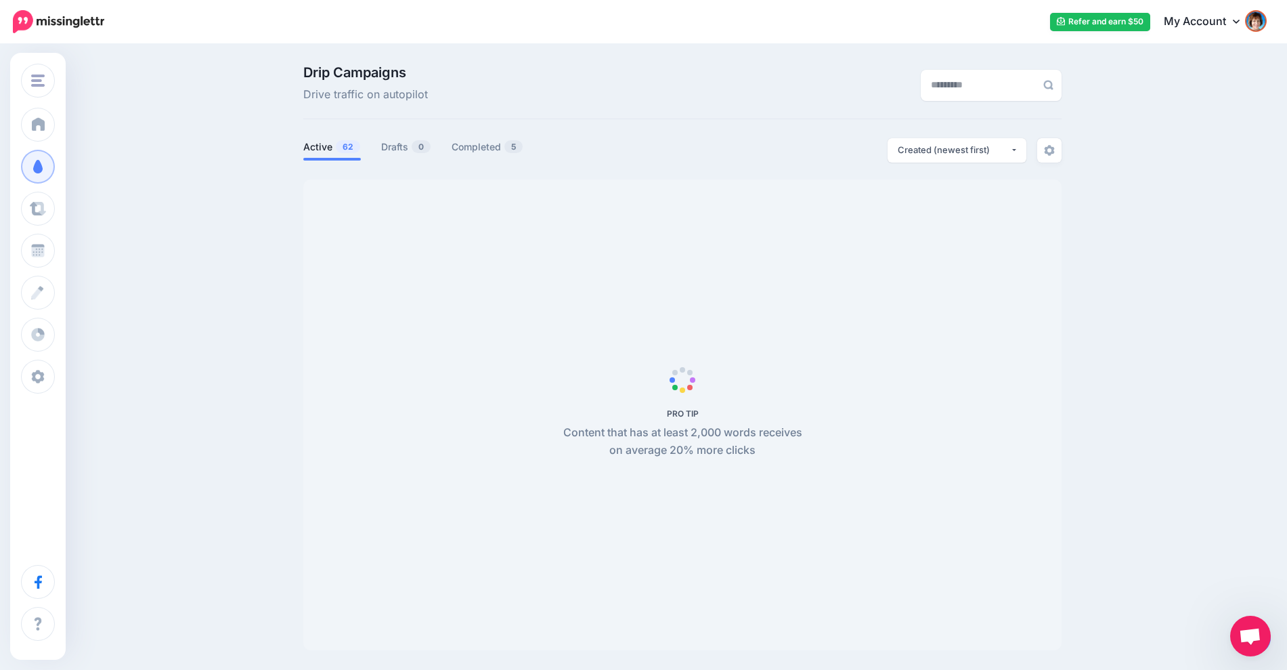
click at [1241, 641] on span "Open chat" at bounding box center [1250, 637] width 22 height 19
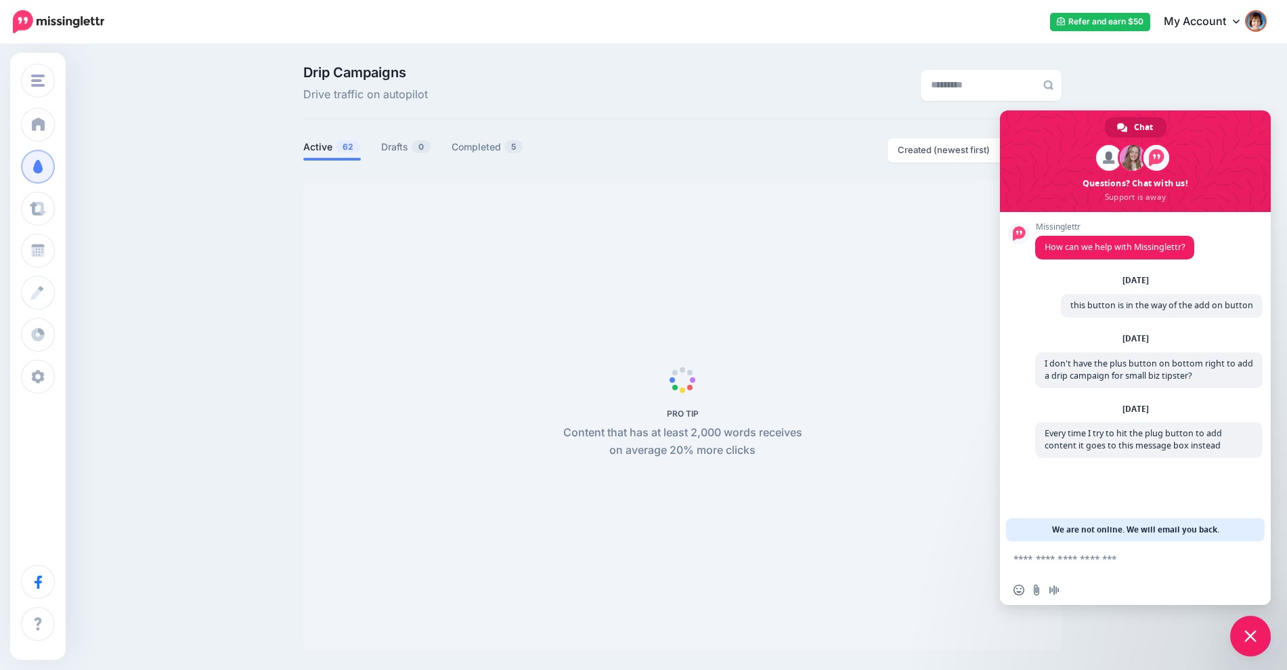
click at [1241, 641] on span "Close chat" at bounding box center [1250, 635] width 41 height 41
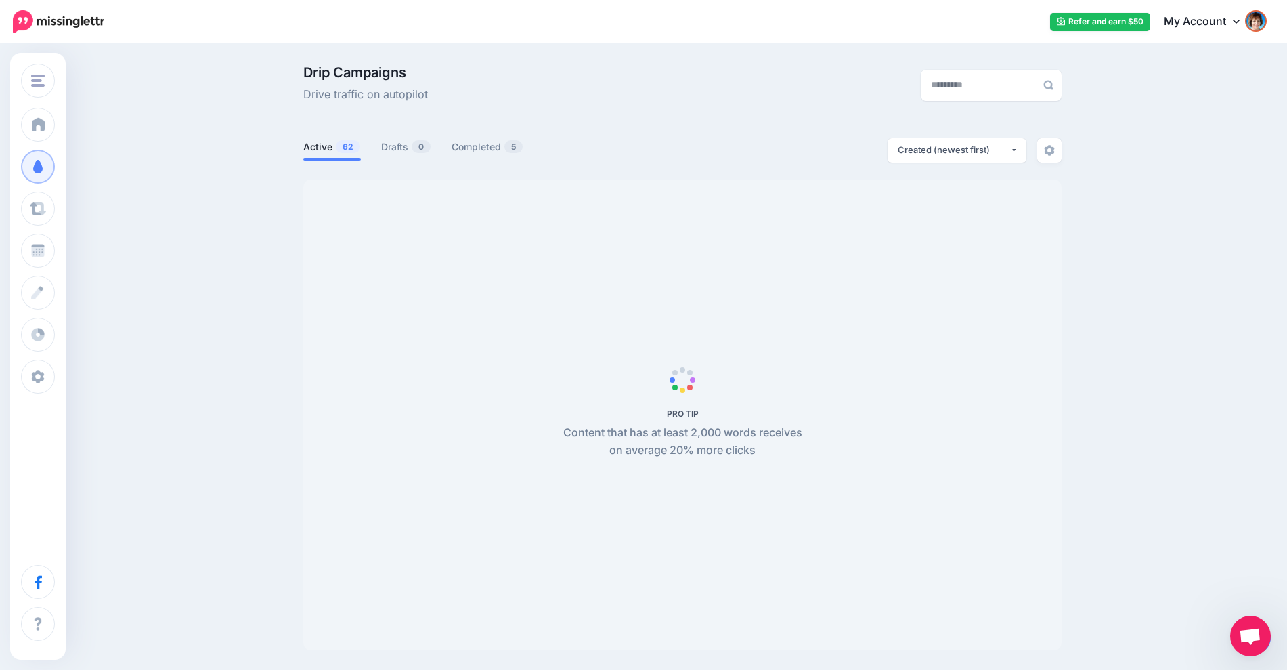
click at [1276, 653] on div "Drip Campaigns Drive traffic on autopilot Active 62 0 5" at bounding box center [643, 362] width 1287 height 635
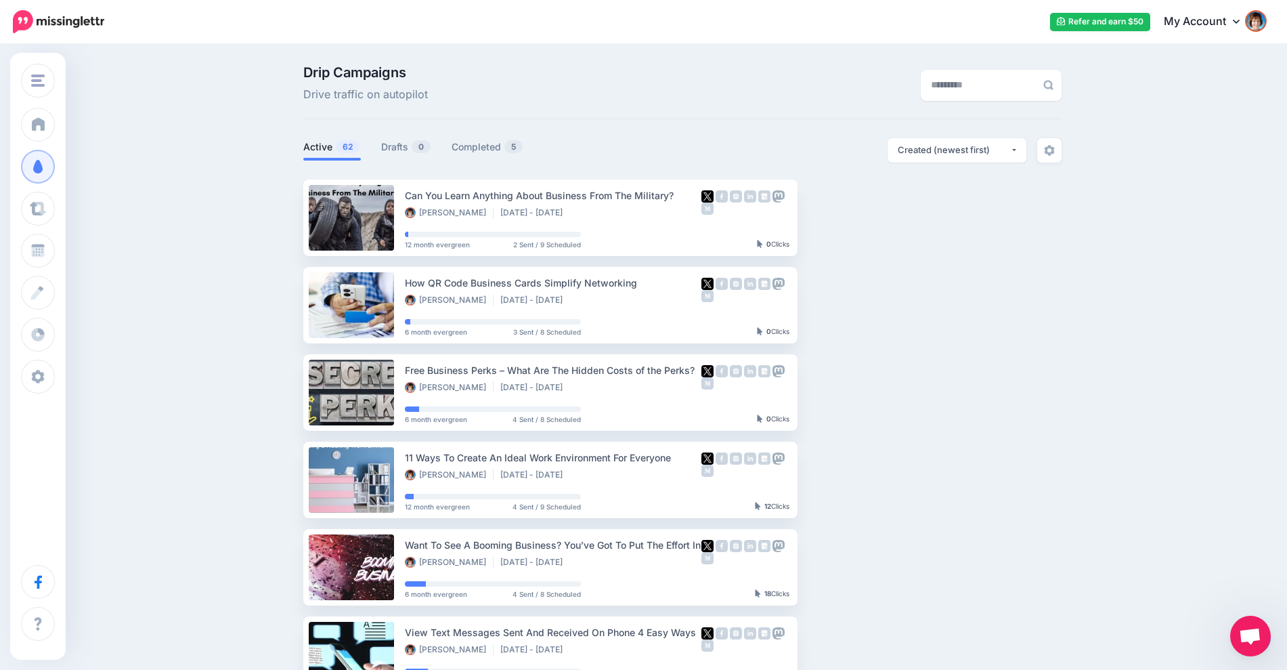
drag, startPoint x: 1248, startPoint y: 622, endPoint x: 1251, endPoint y: 632, distance: 10.5
click at [1015, 650] on body "Refer and earn $50 My Account Dashboard My Account Logout" at bounding box center [643, 335] width 1287 height 670
drag, startPoint x: 1280, startPoint y: 632, endPoint x: 1257, endPoint y: 635, distance: 23.3
click at [1257, 635] on body "Refer and earn $50 My Account Dashboard My Account Logout" at bounding box center [643, 335] width 1287 height 670
drag, startPoint x: 1257, startPoint y: 635, endPoint x: 1138, endPoint y: 632, distance: 119.2
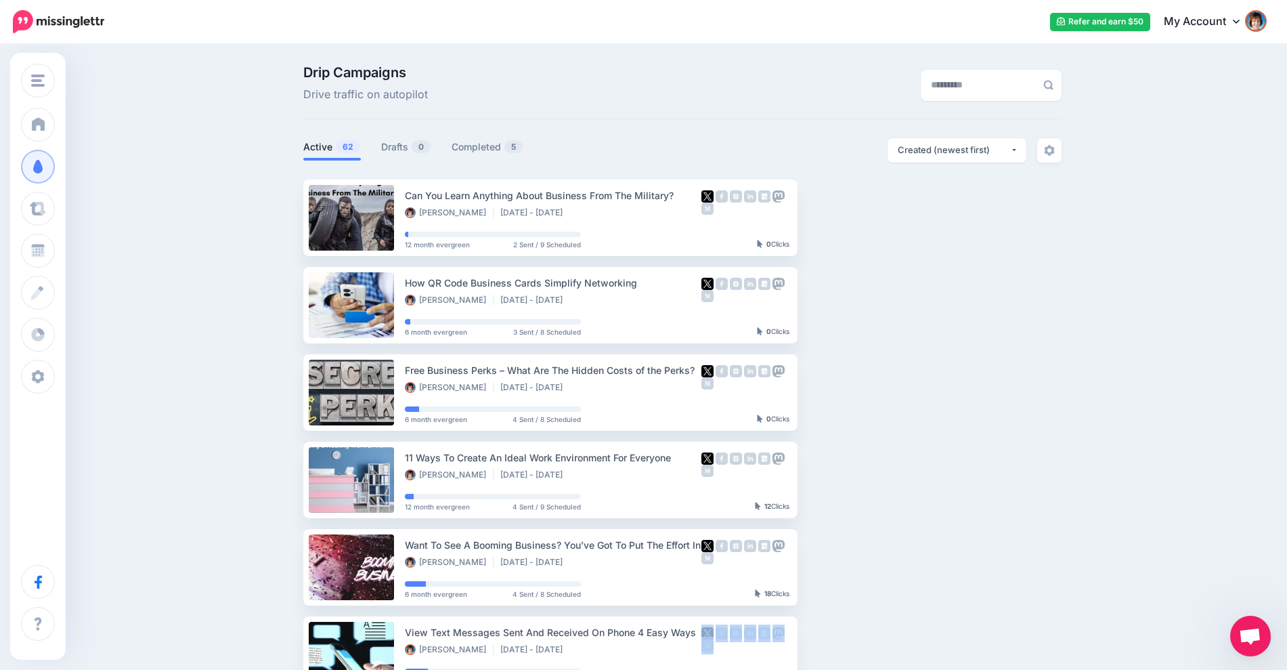
click at [1138, 632] on body "Refer and earn $50 My Account Dashboard My Account Logout" at bounding box center [643, 335] width 1287 height 670
drag, startPoint x: 1267, startPoint y: 630, endPoint x: 1205, endPoint y: 394, distance: 244.2
click at [1212, 412] on body "Refer and earn $50 My Account Dashboard My Account Logout" at bounding box center [643, 335] width 1287 height 670
click at [1240, 19] on icon at bounding box center [1236, 21] width 7 height 11
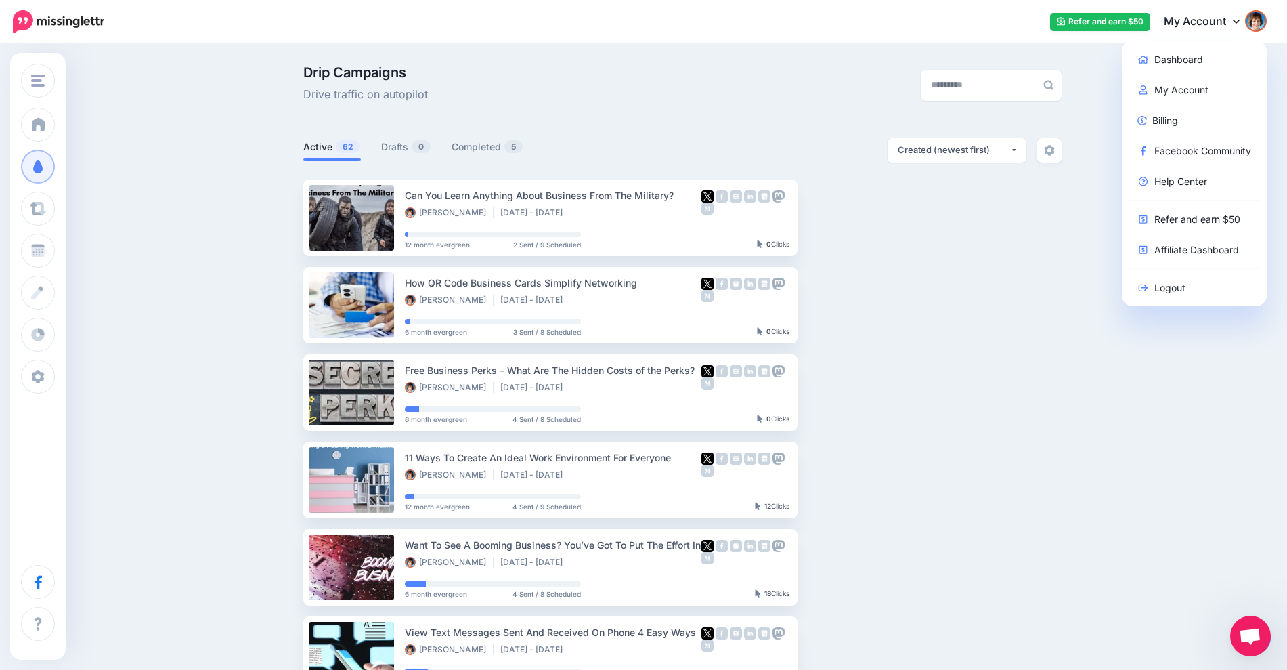
click at [1104, 198] on div "Drip Campaigns Drive traffic on autopilot Active 62 0 5" at bounding box center [643, 591] width 1287 height 1092
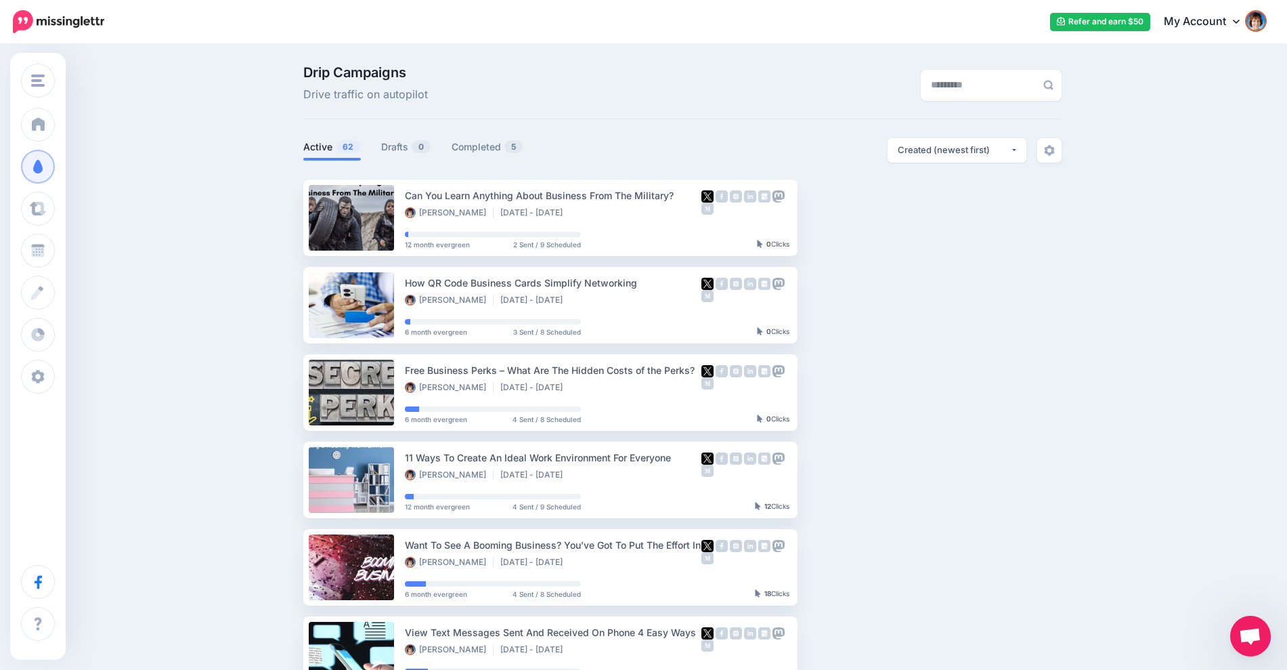
click at [349, 147] on span "62" at bounding box center [348, 146] width 24 height 13
click at [425, 163] on div at bounding box center [682, 171] width 758 height 17
click at [416, 144] on link "Drafts 0" at bounding box center [406, 147] width 50 height 16
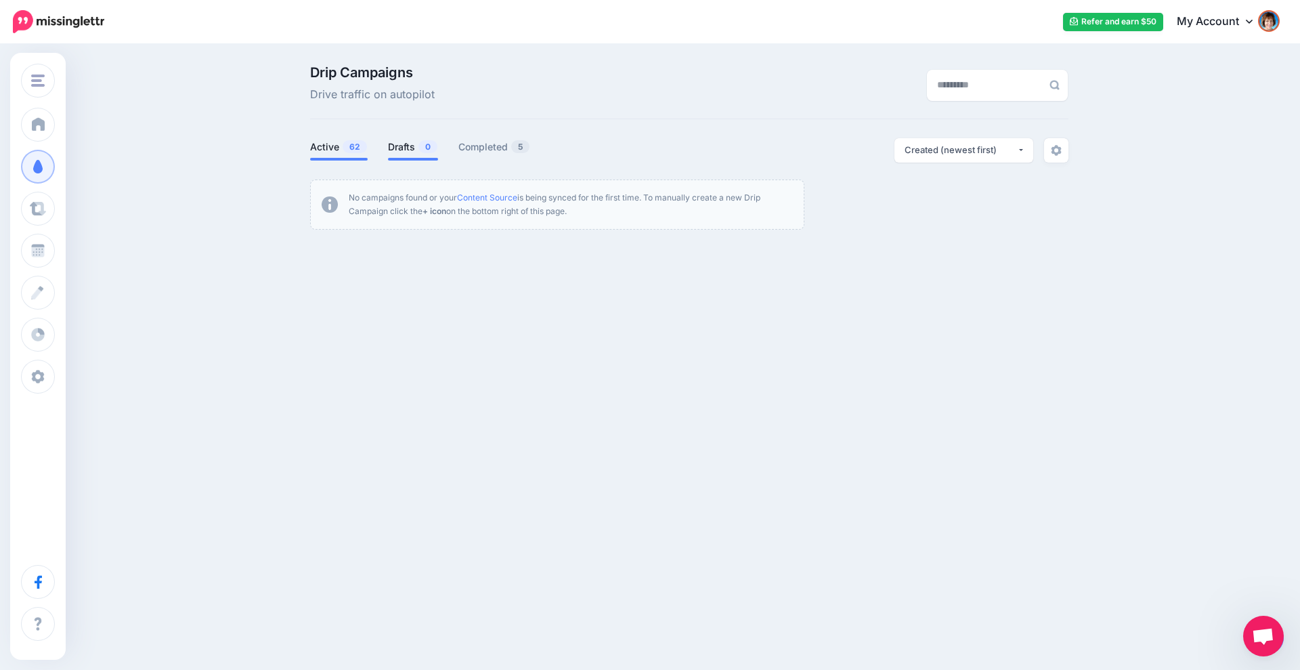
click at [339, 145] on link "Active 62" at bounding box center [339, 147] width 58 height 16
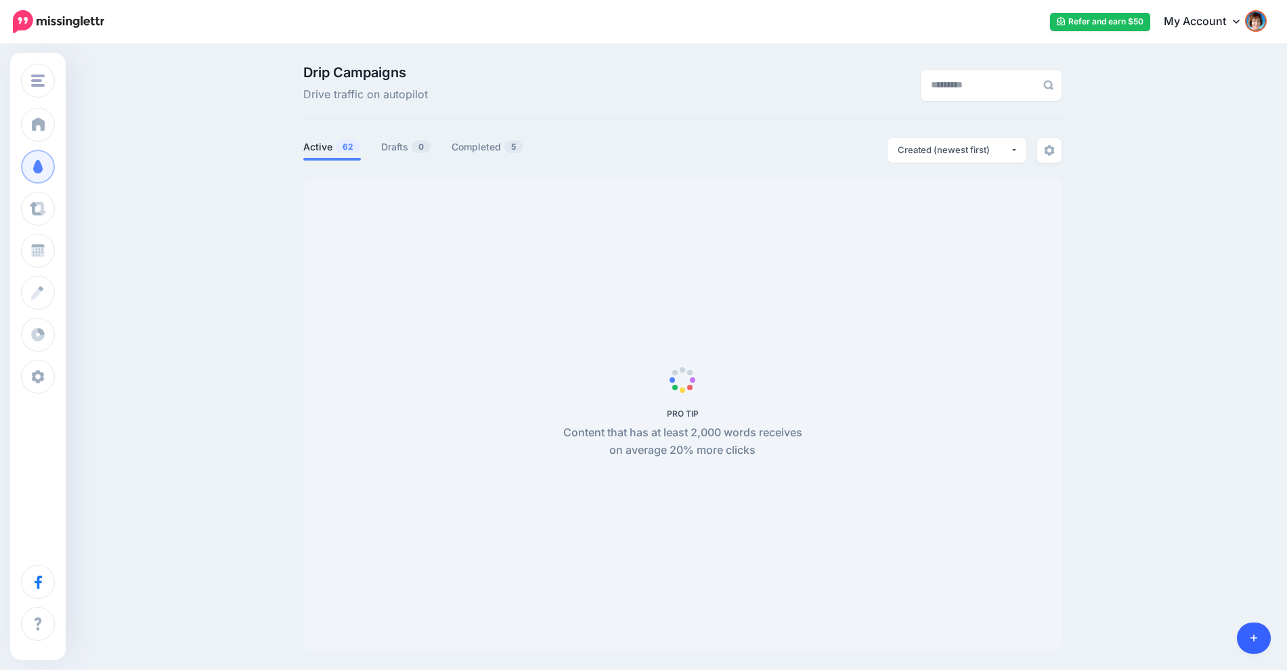
click at [1261, 631] on link at bounding box center [1254, 637] width 35 height 31
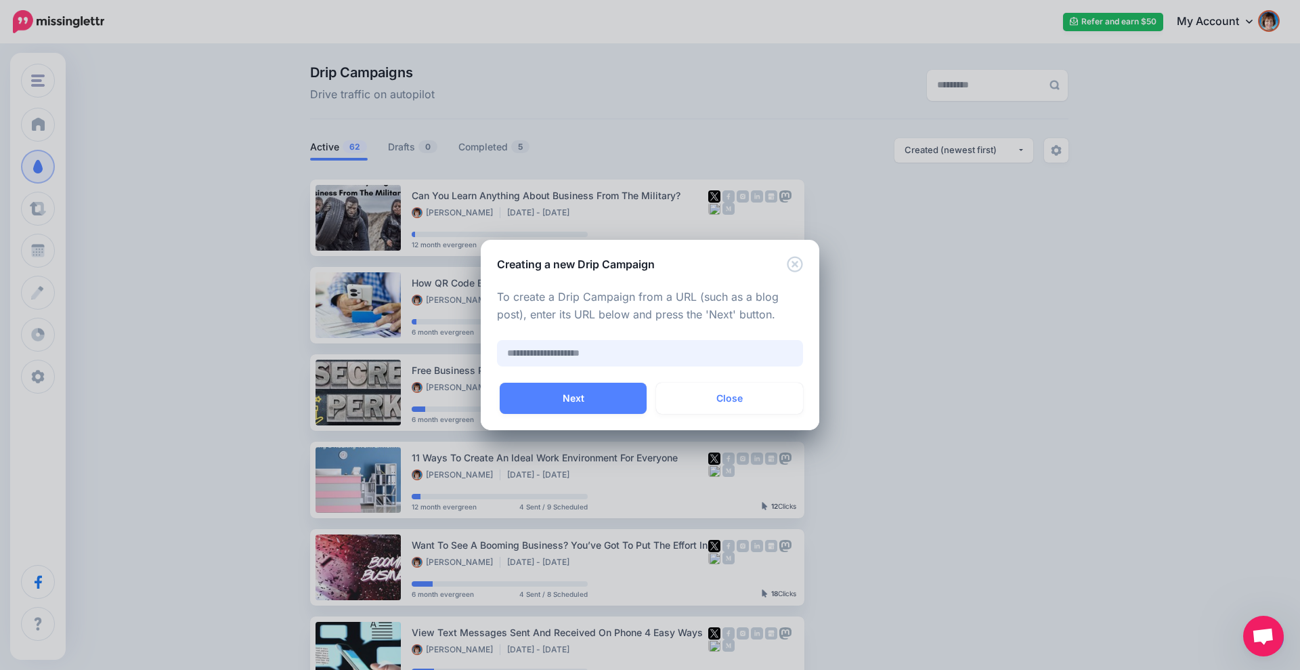
paste input "**********"
type input "**********"
click at [602, 393] on button "Next" at bounding box center [573, 398] width 147 height 31
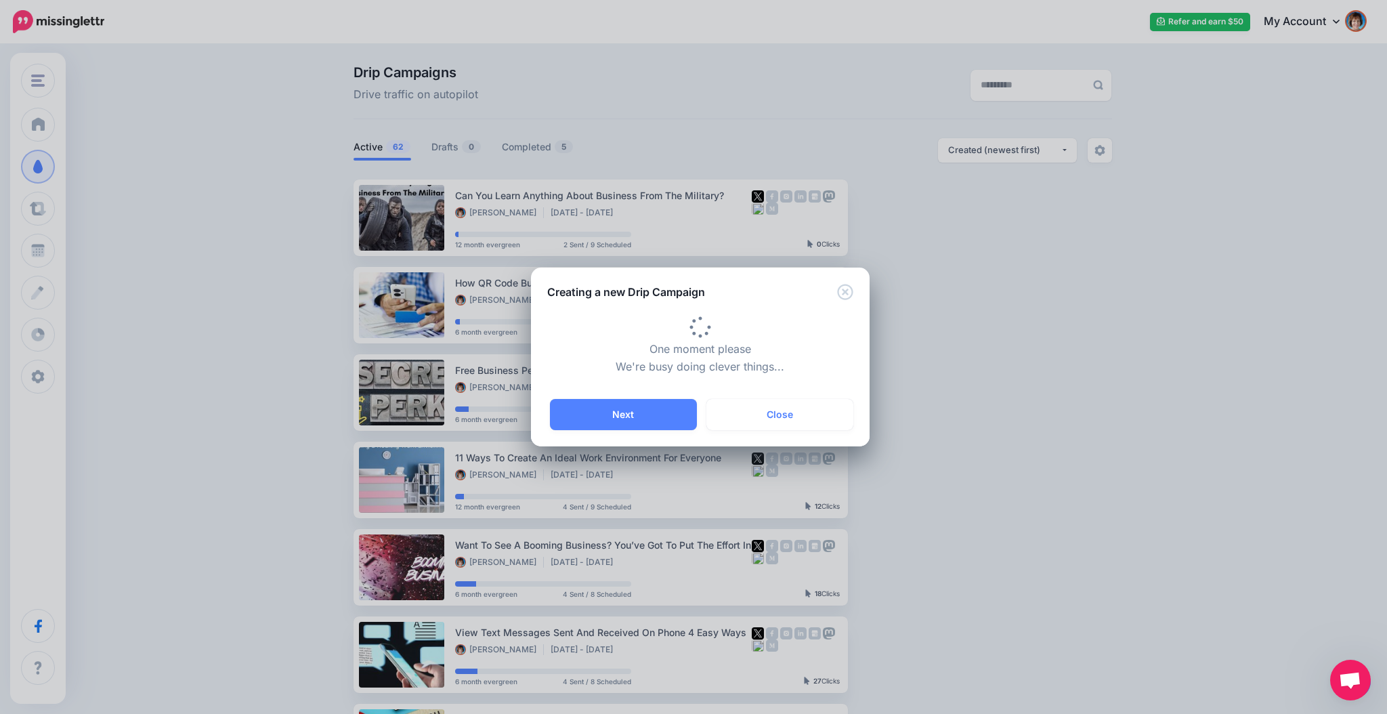
type input "**********"
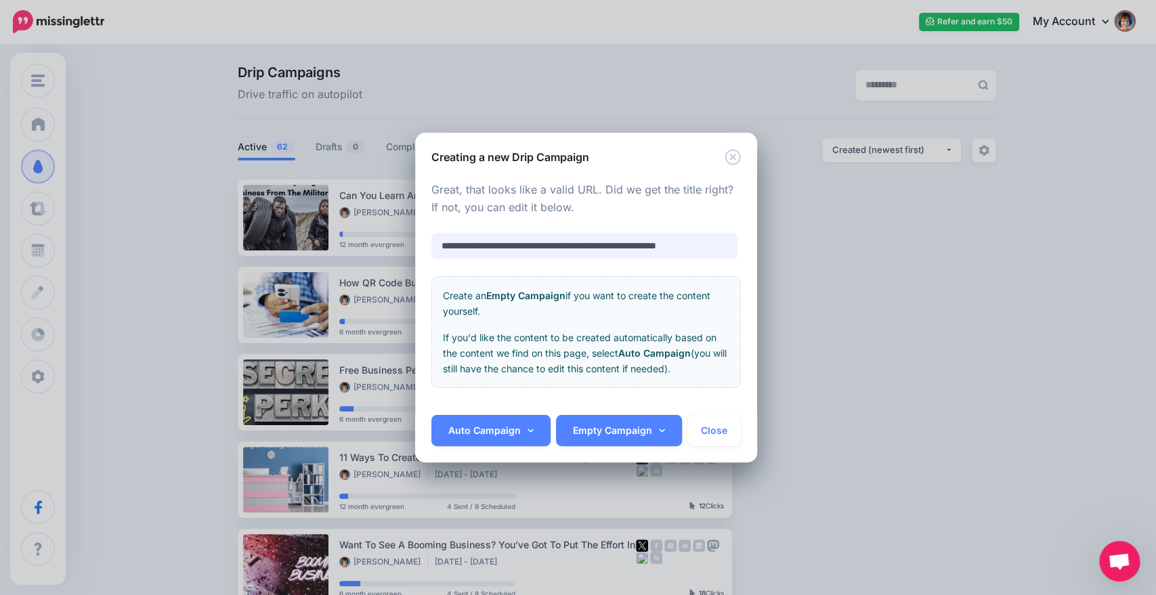
scroll to position [0, 14]
drag, startPoint x: 463, startPoint y: 5, endPoint x: 489, endPoint y: 432, distance: 428.0
click at [489, 432] on link "Auto Campaign" at bounding box center [490, 430] width 119 height 31
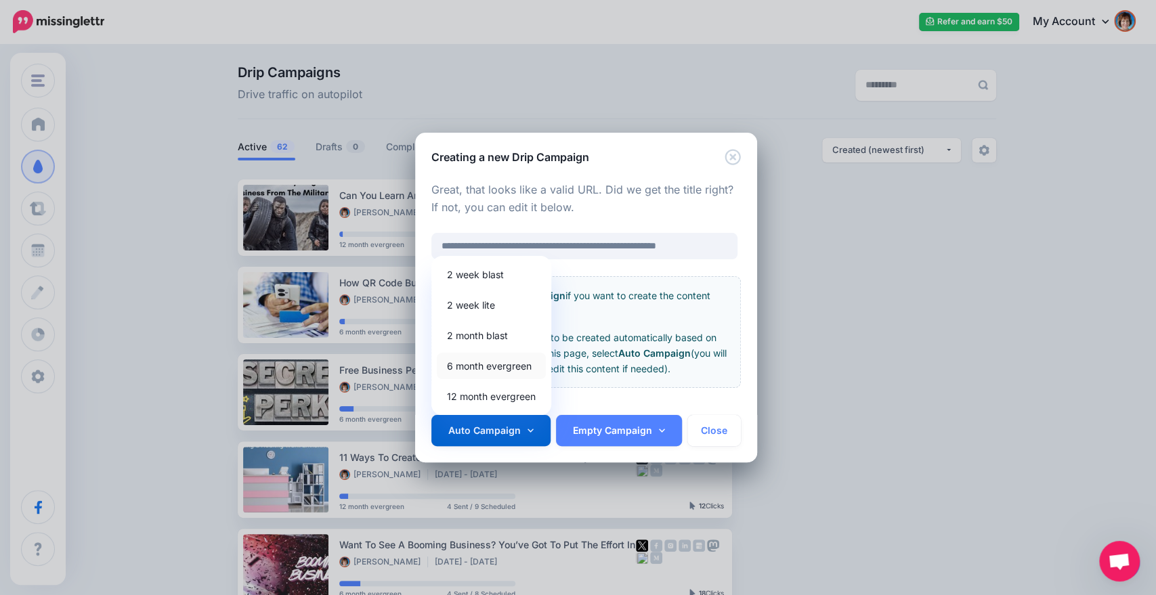
click at [474, 362] on link "6 month evergreen" at bounding box center [491, 366] width 109 height 26
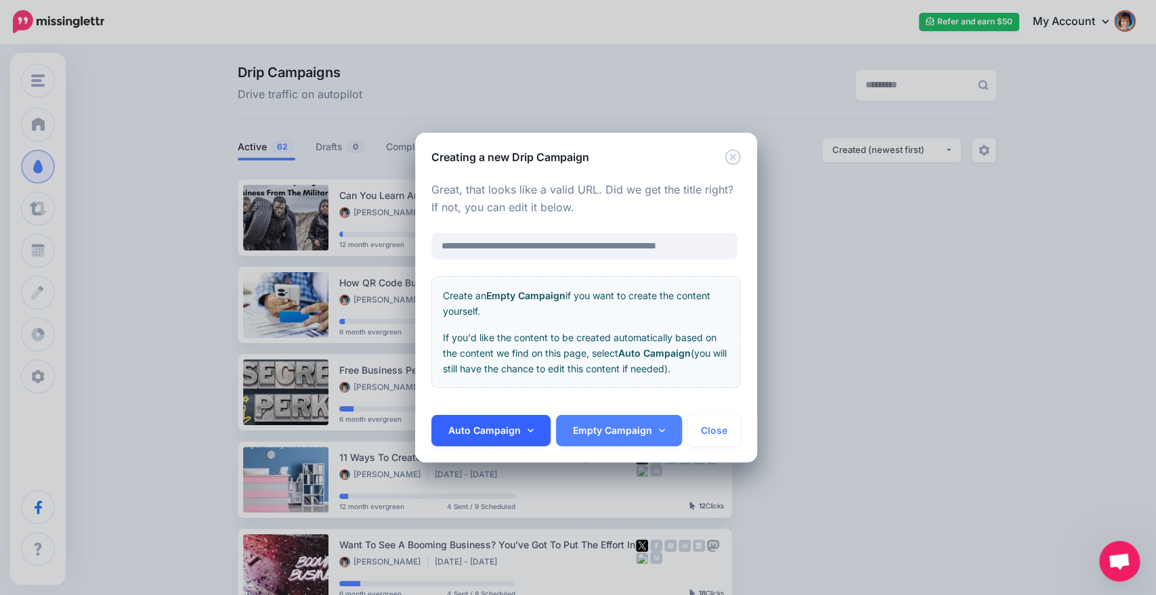
click at [527, 428] on icon at bounding box center [530, 430] width 6 height 9
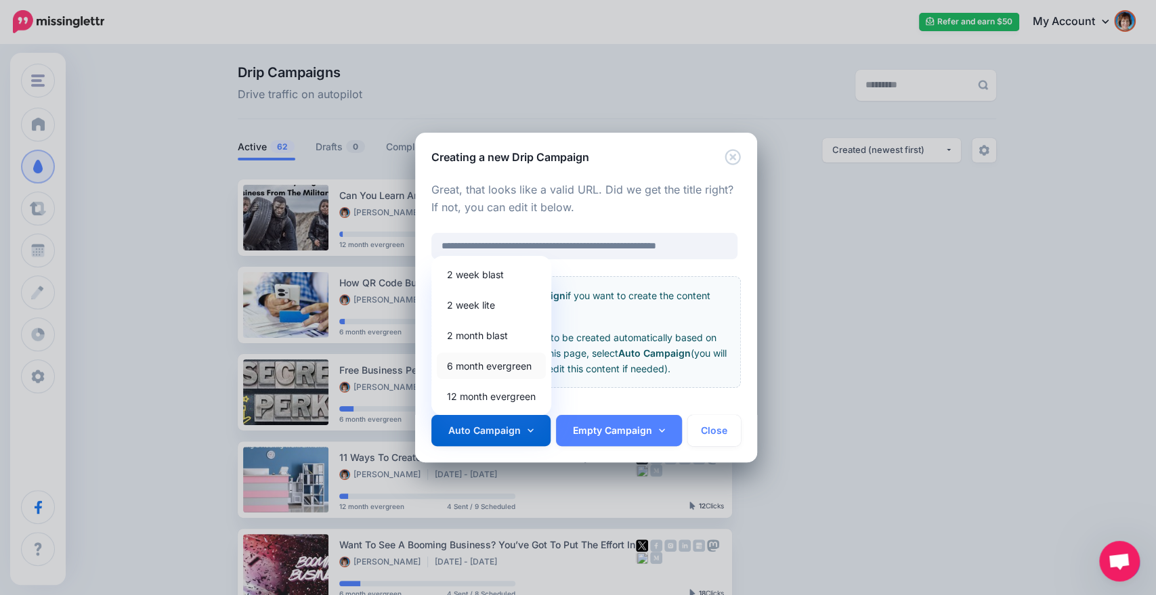
click at [513, 364] on link "6 month evergreen" at bounding box center [491, 366] width 109 height 26
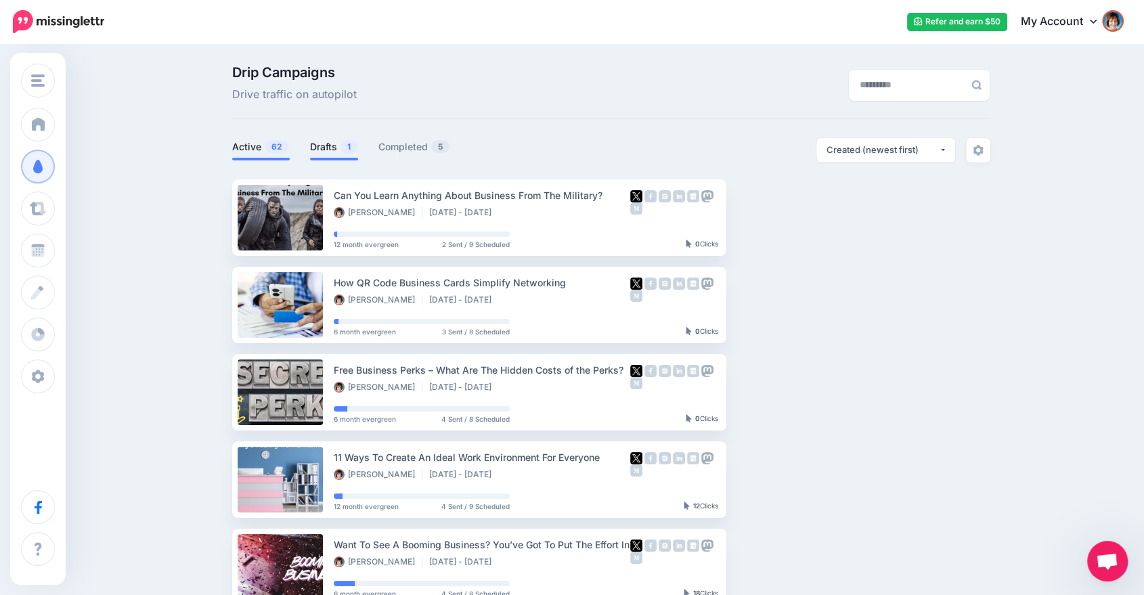
click at [349, 141] on span "1" at bounding box center [349, 146] width 17 height 13
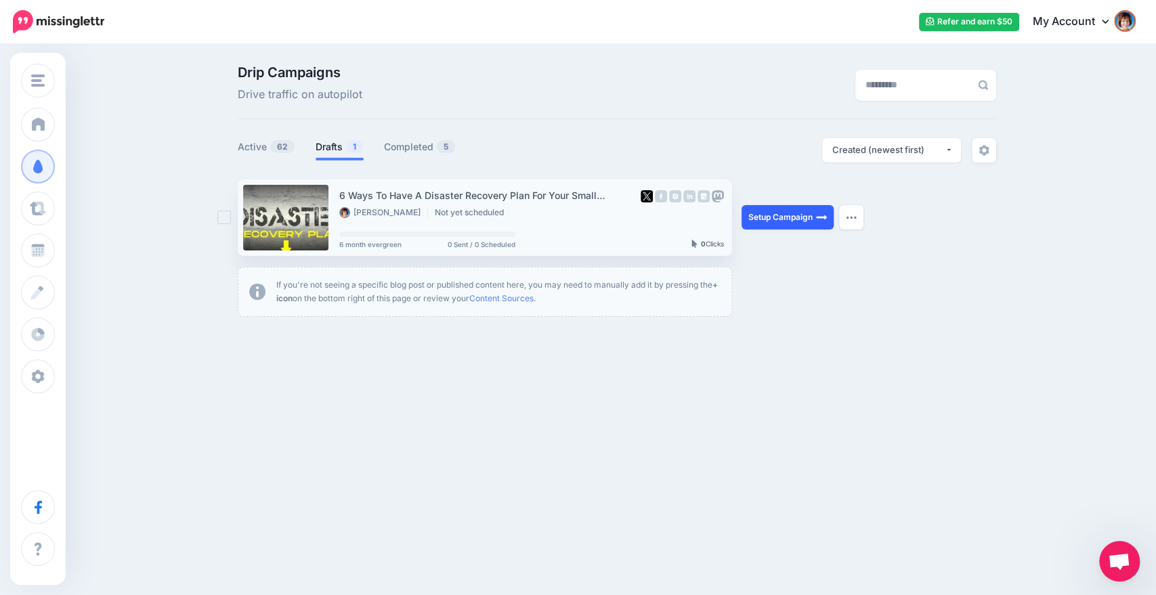
click at [762, 221] on link "Setup Campaign" at bounding box center [787, 217] width 92 height 24
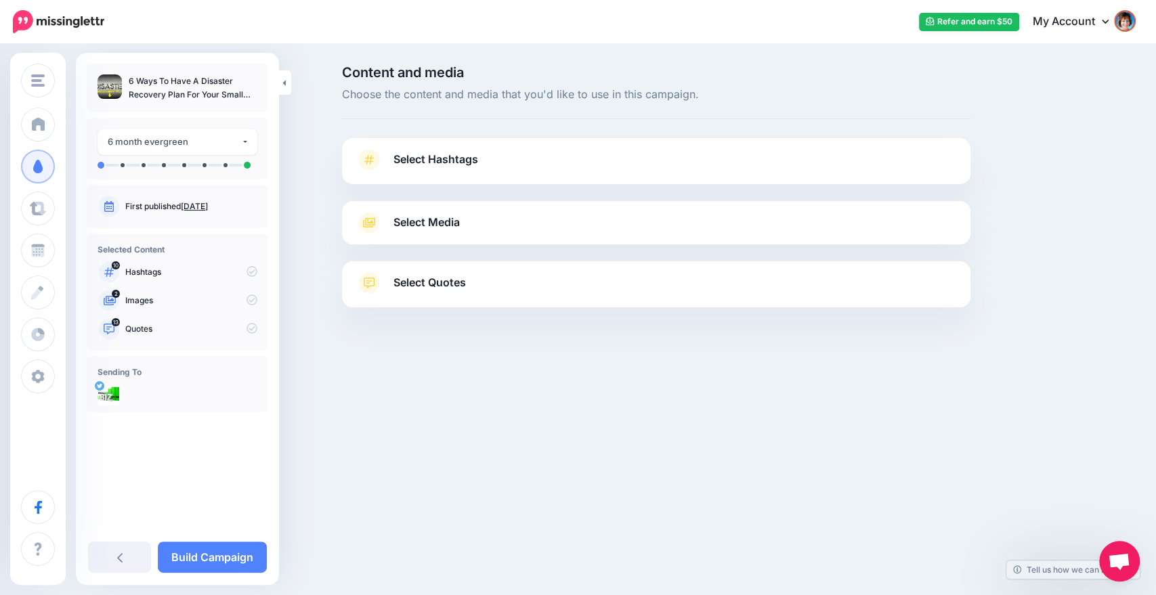
click at [629, 158] on link "Select Hashtags" at bounding box center [655, 166] width 601 height 35
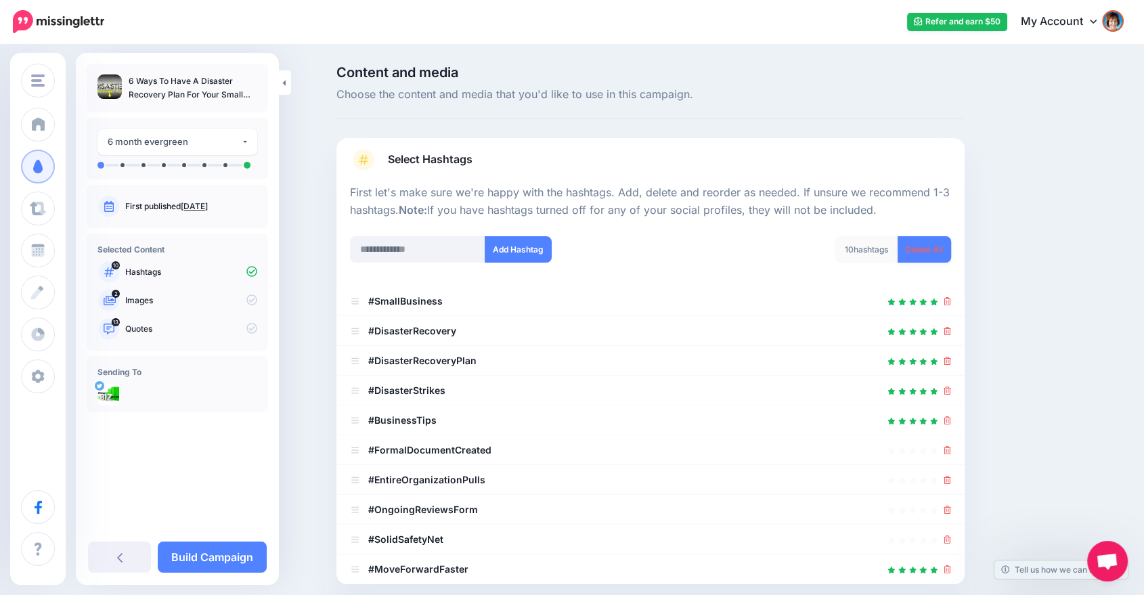
click at [921, 248] on link "Delete All" at bounding box center [924, 249] width 53 height 26
click at [1056, 286] on div "Content and media Choose the content and media that you'd like to use in this c…" at bounding box center [715, 421] width 779 height 710
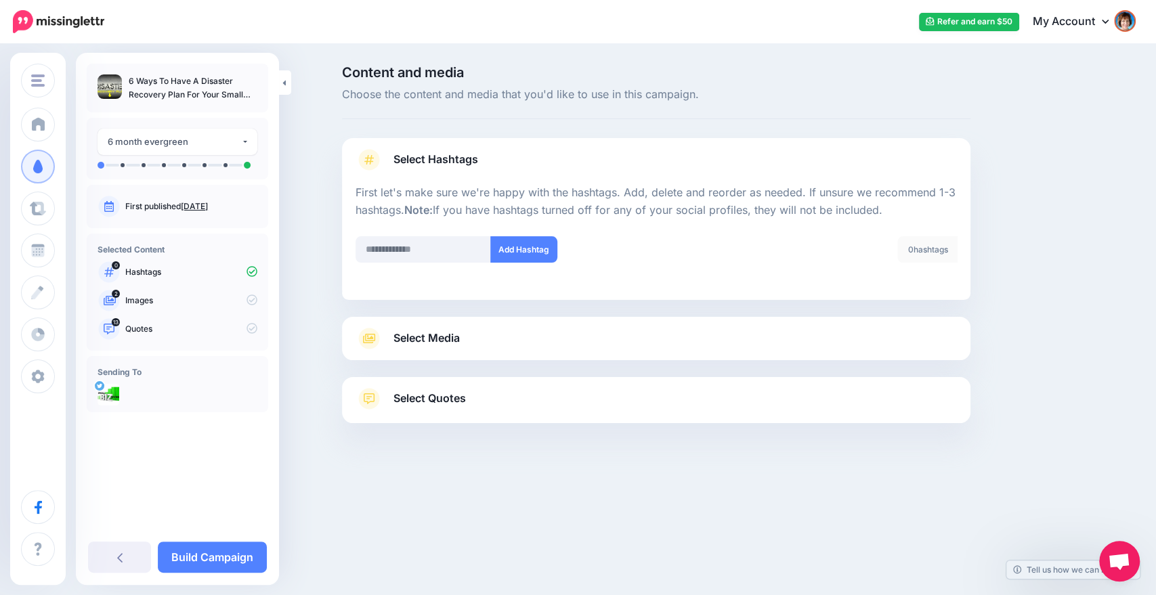
click at [574, 331] on link "Select Media" at bounding box center [655, 339] width 601 height 22
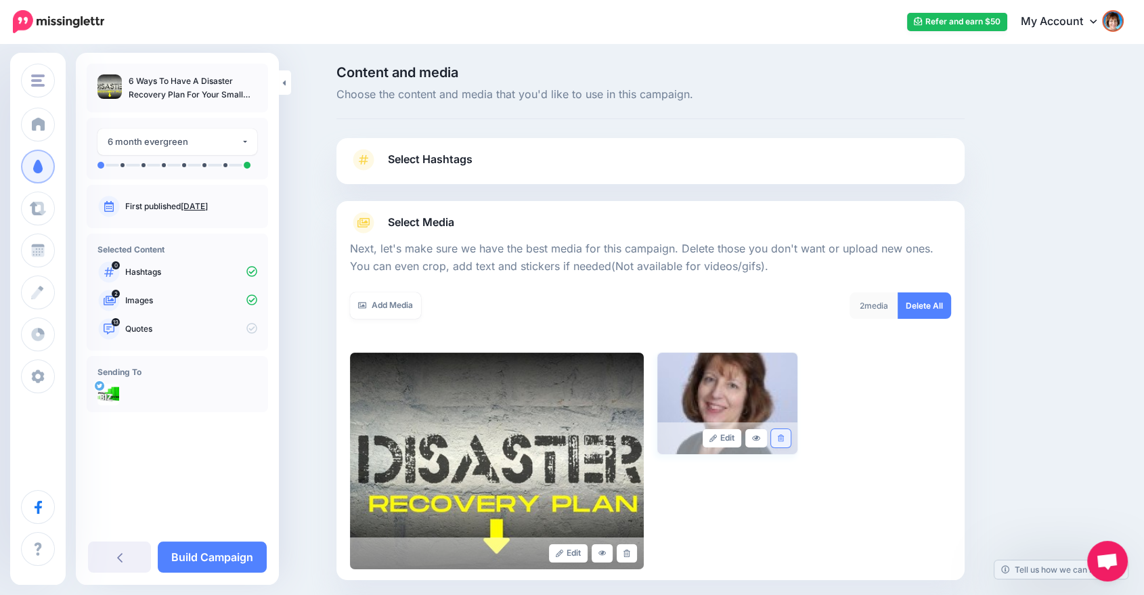
click at [791, 441] on link at bounding box center [781, 438] width 20 height 18
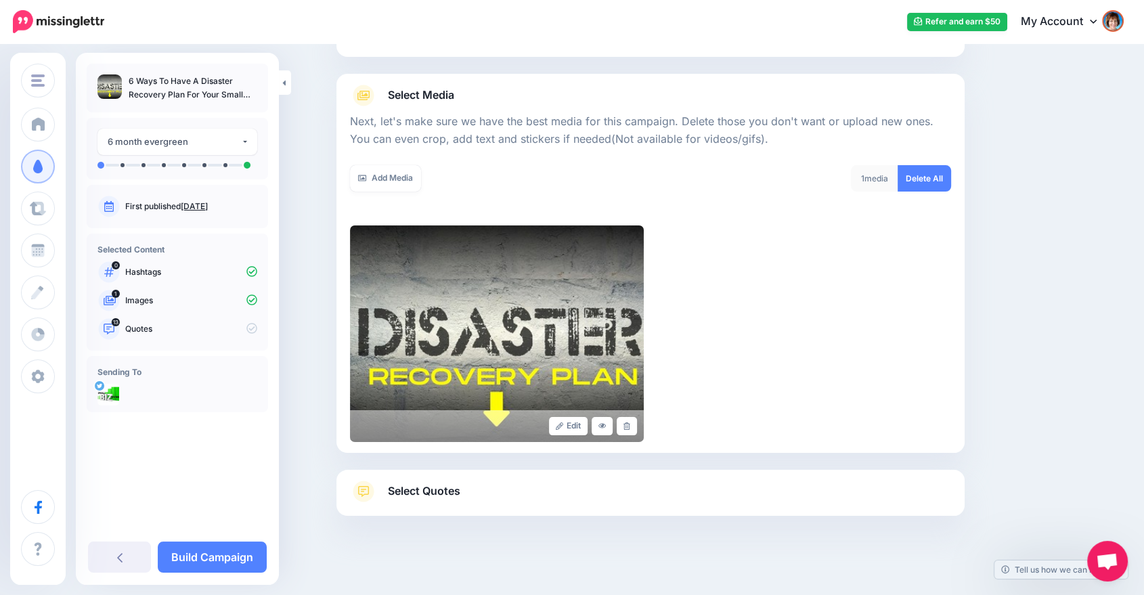
scroll to position [135, 0]
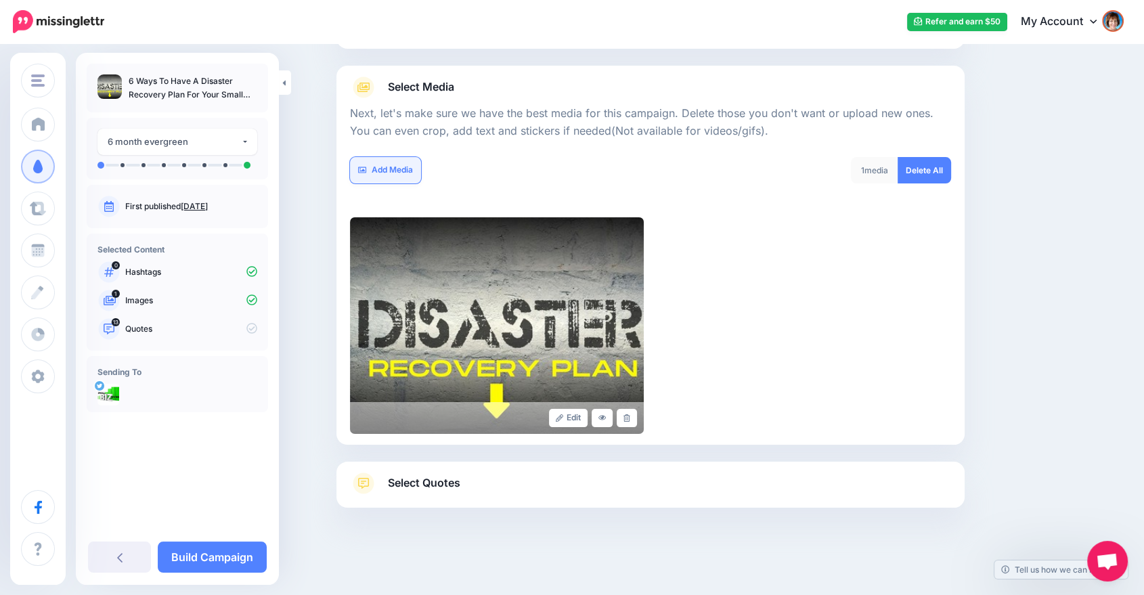
click at [410, 167] on link "Add Media" at bounding box center [385, 170] width 71 height 26
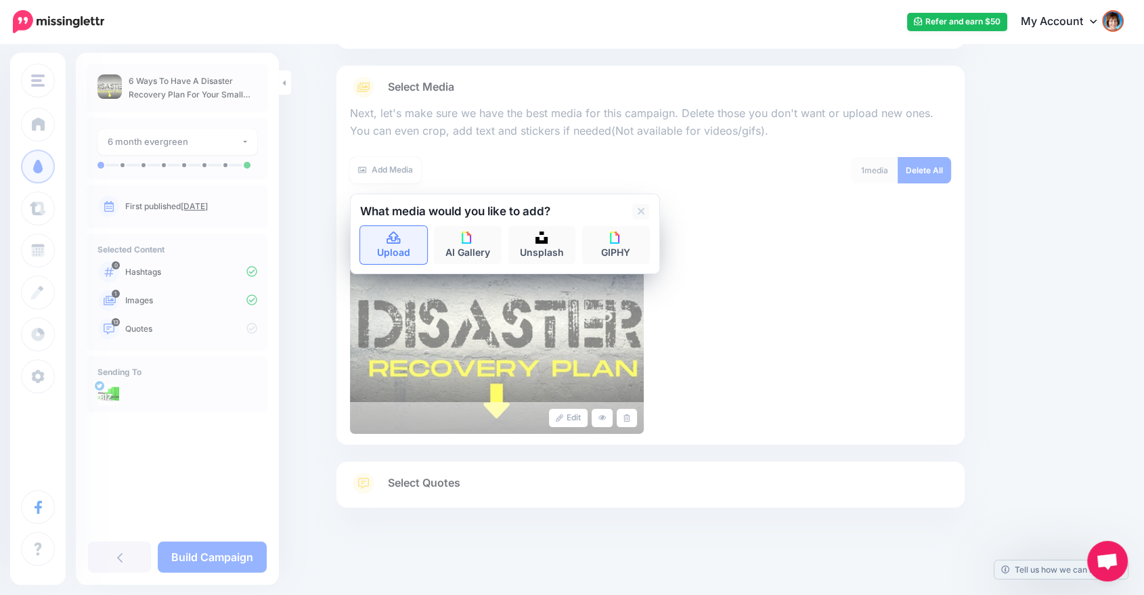
click at [408, 244] on link "Upload" at bounding box center [394, 245] width 68 height 38
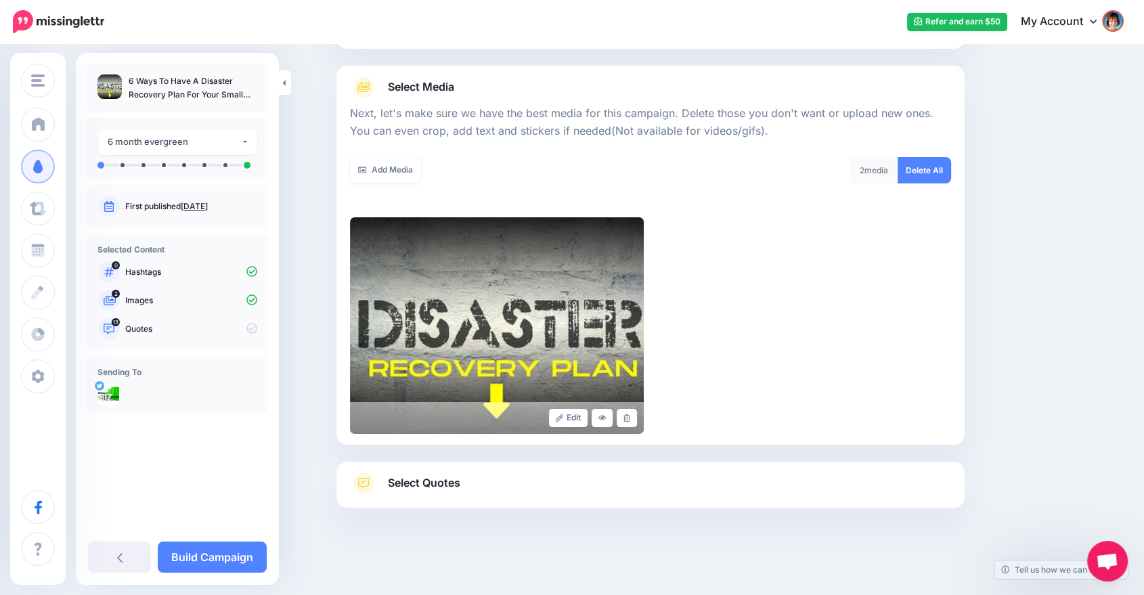
click at [447, 489] on span "Select Quotes" at bounding box center [424, 483] width 72 height 18
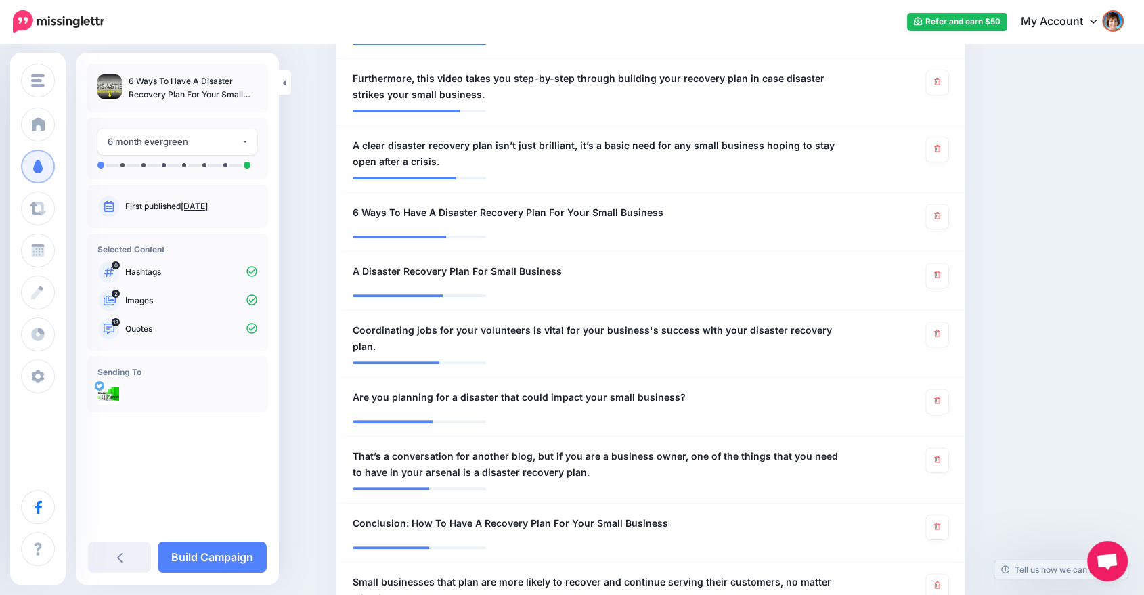
scroll to position [504, 0]
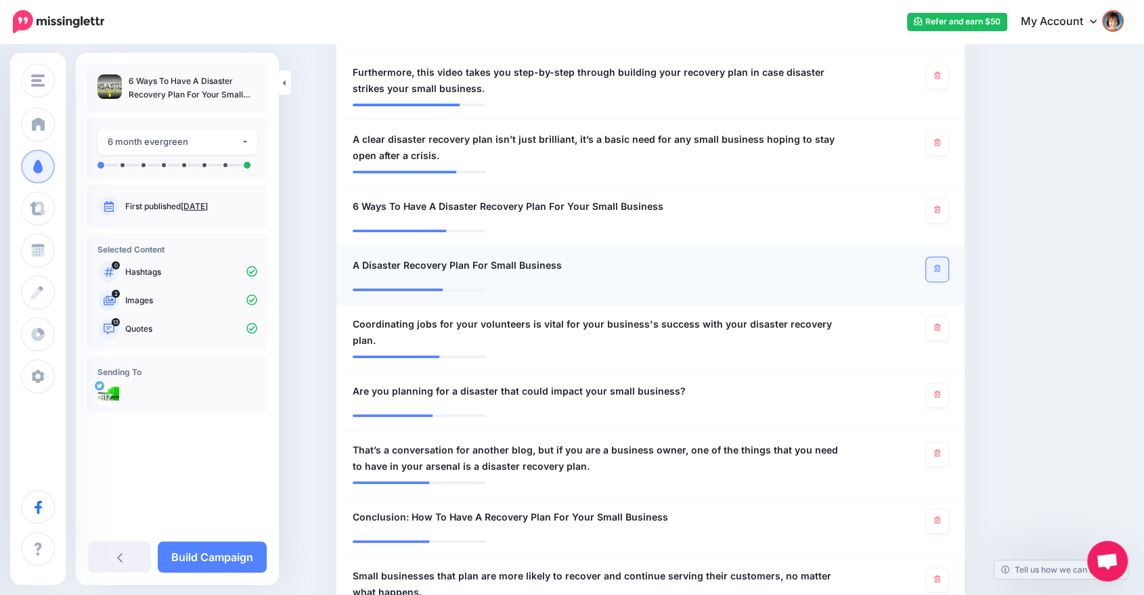
click at [940, 267] on icon at bounding box center [937, 268] width 6 height 7
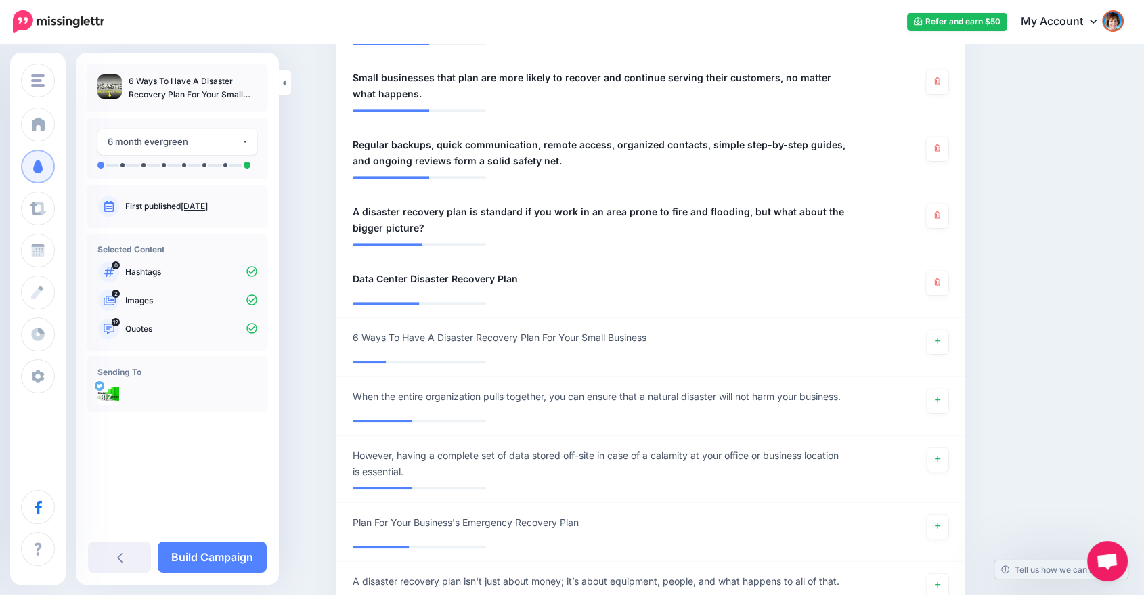
scroll to position [1027, 0]
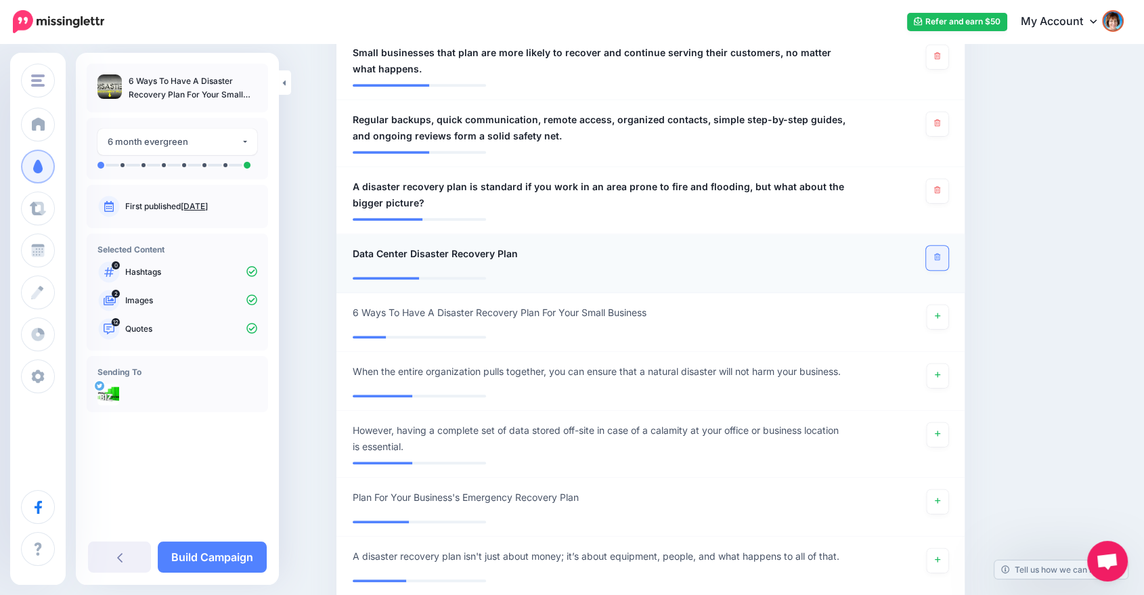
click at [940, 253] on icon at bounding box center [937, 256] width 6 height 7
click at [940, 313] on icon at bounding box center [937, 315] width 5 height 5
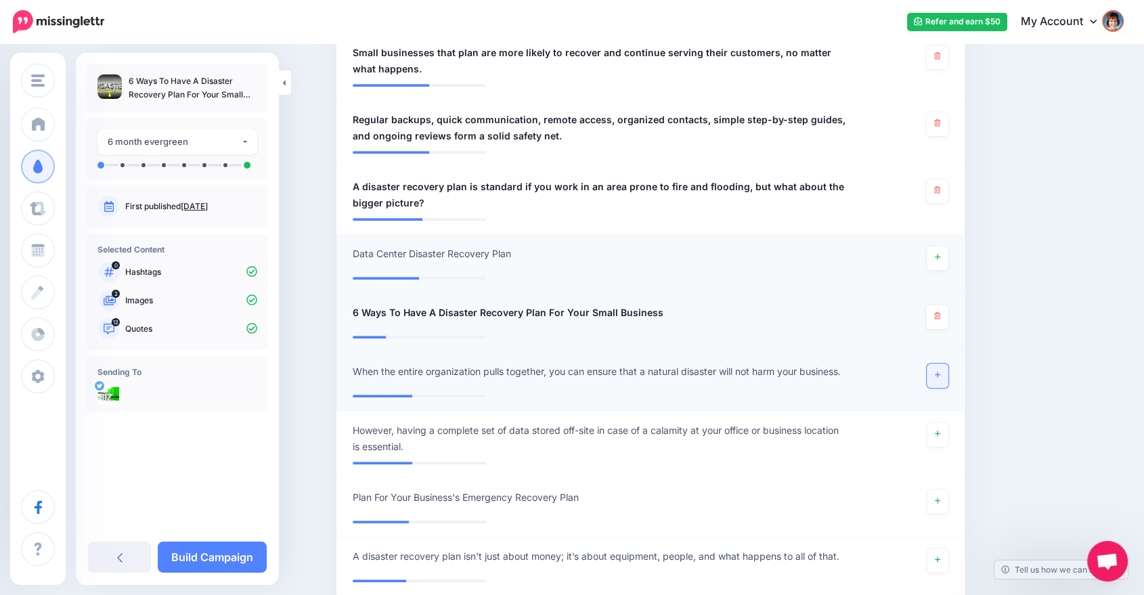
click at [940, 371] on icon at bounding box center [937, 374] width 5 height 7
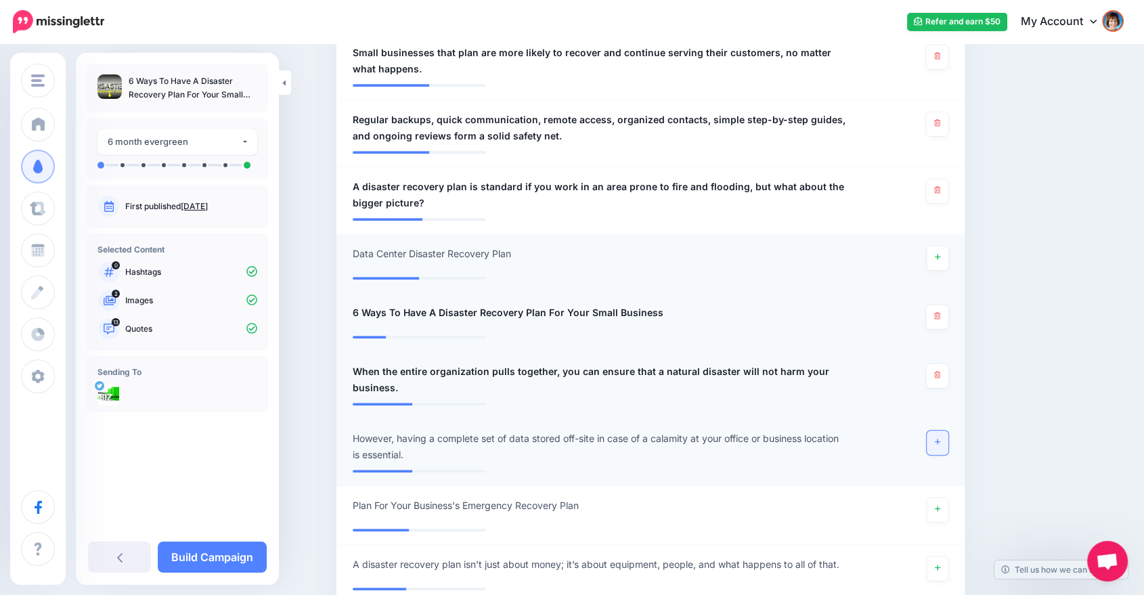
click at [940, 438] on icon at bounding box center [937, 441] width 5 height 7
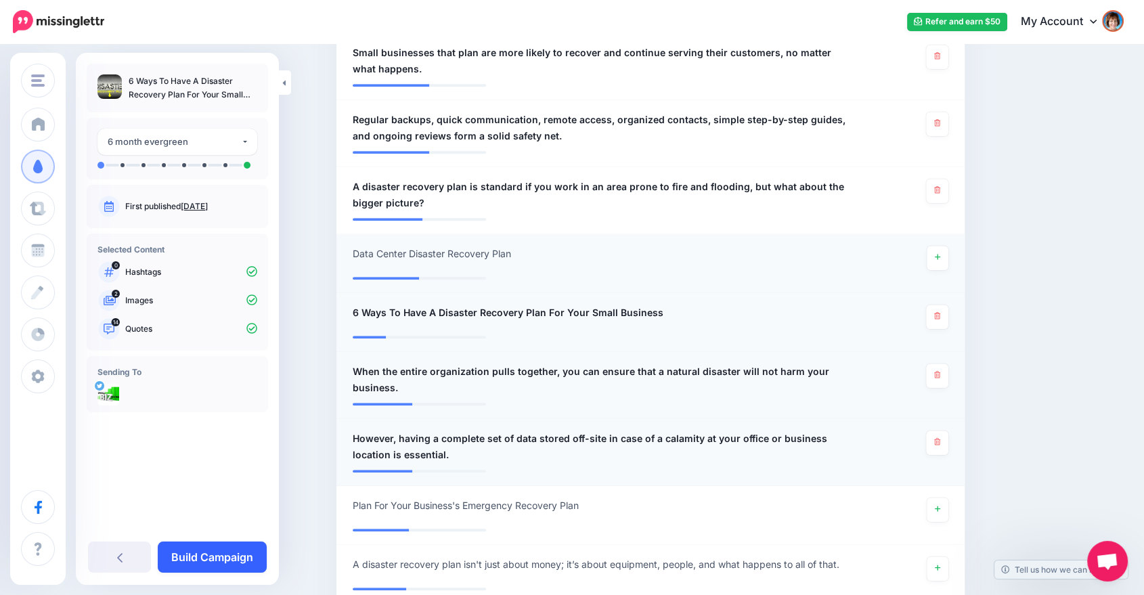
click at [222, 564] on link "Build Campaign" at bounding box center [212, 557] width 109 height 31
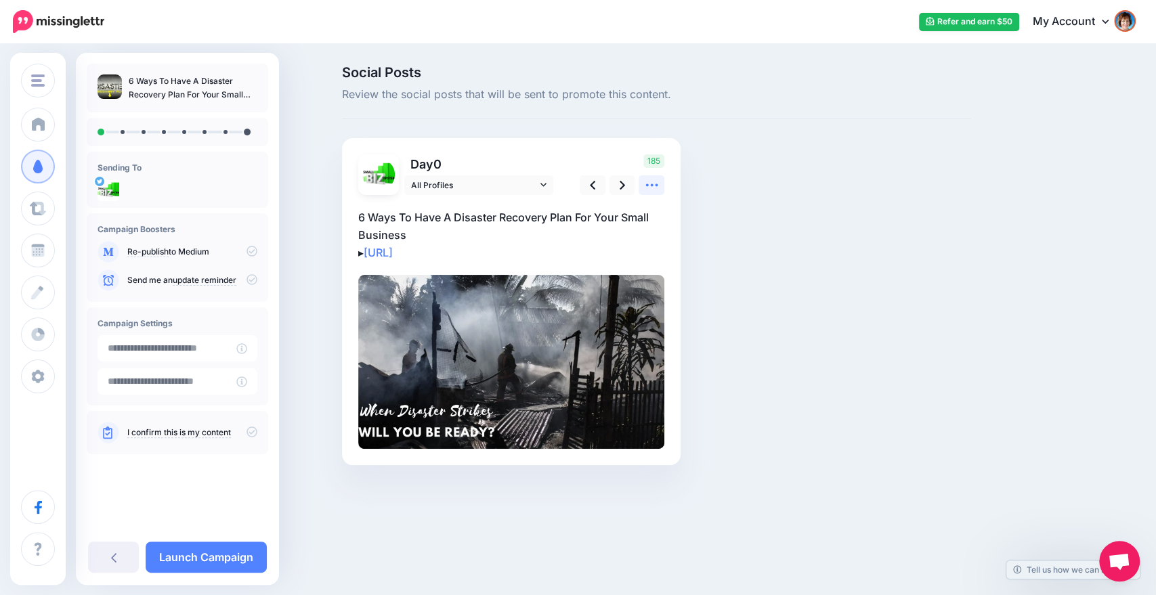
click at [651, 186] on icon at bounding box center [651, 185] width 12 height 3
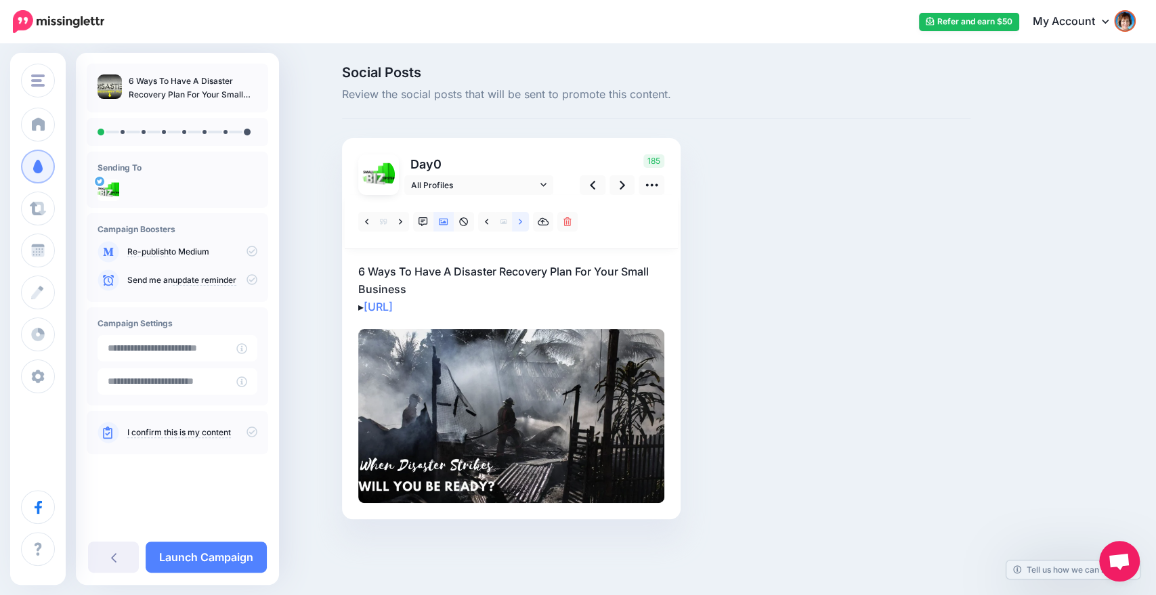
click at [520, 219] on icon at bounding box center [520, 221] width 3 height 9
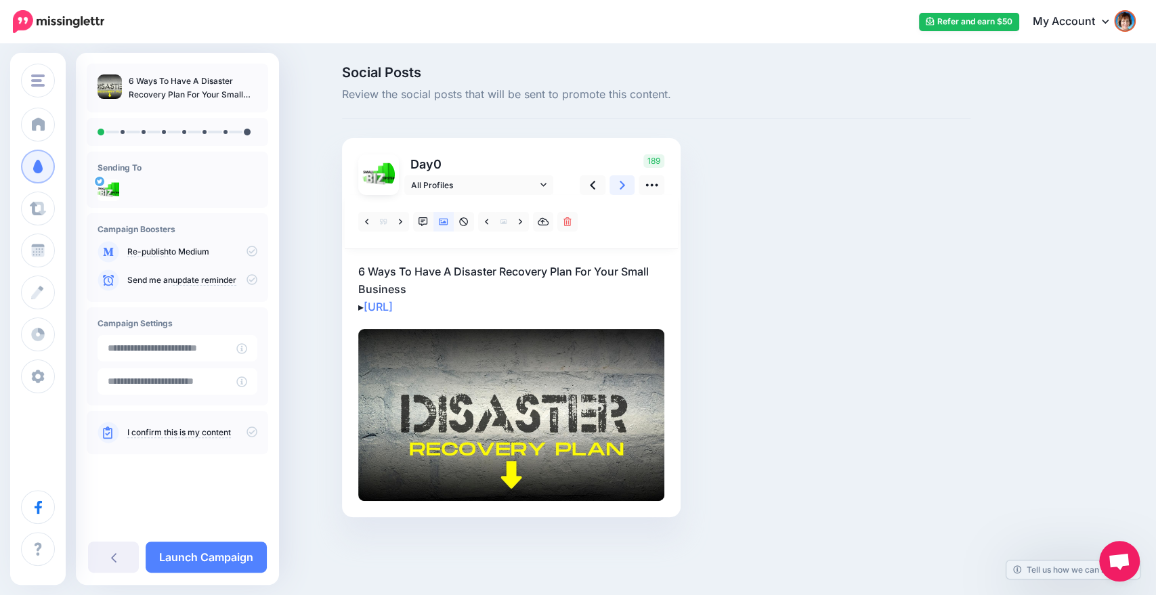
click at [615, 189] on link at bounding box center [622, 185] width 26 height 20
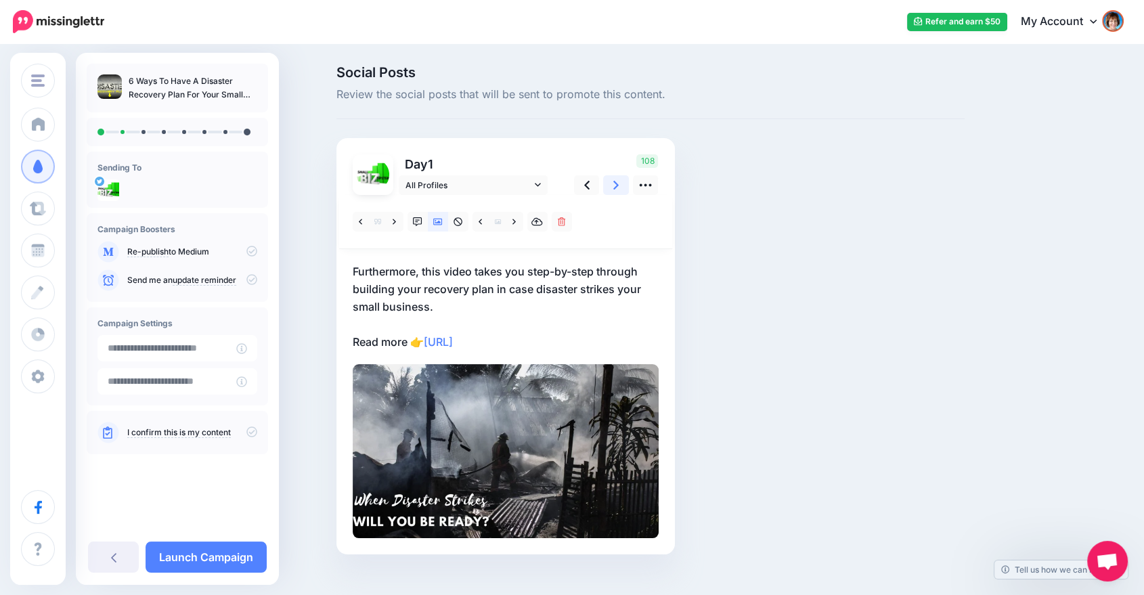
click at [615, 189] on link at bounding box center [616, 185] width 26 height 20
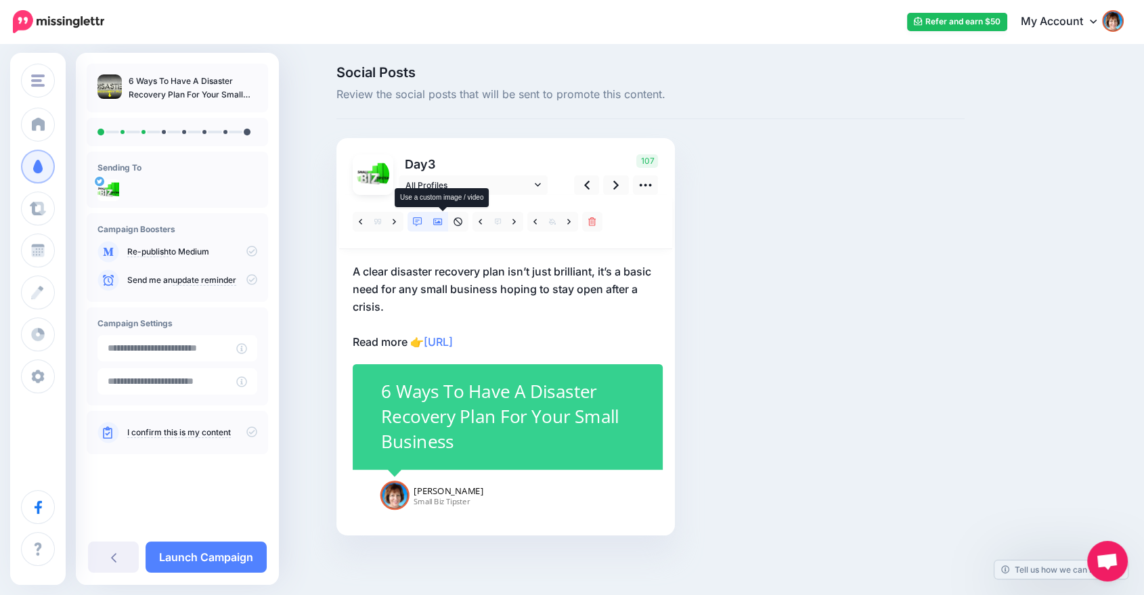
click at [442, 213] on link at bounding box center [438, 222] width 20 height 20
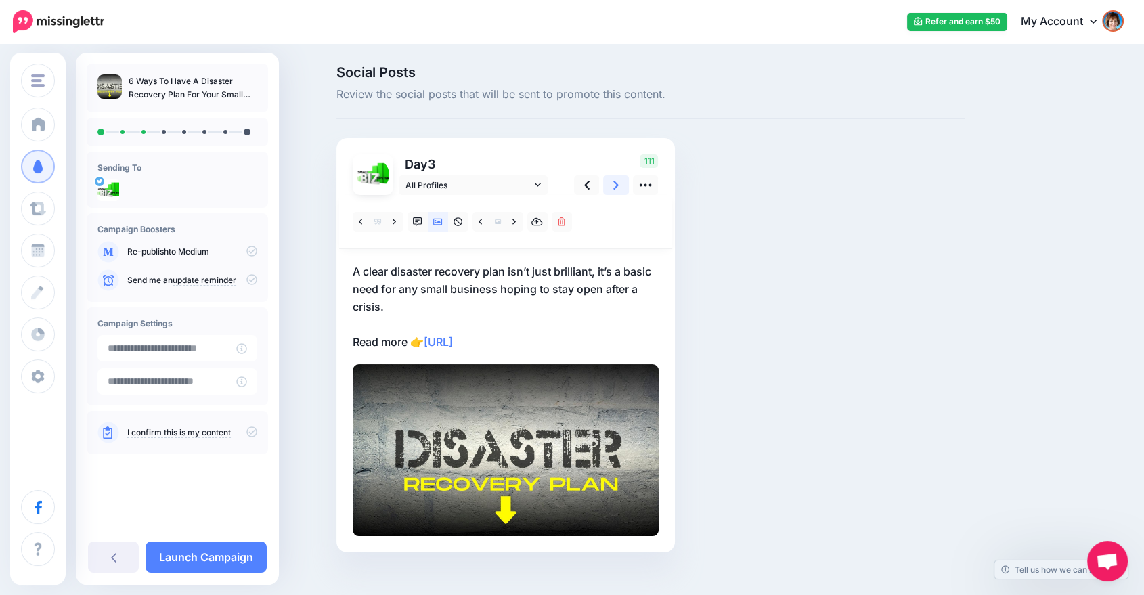
click at [619, 190] on icon at bounding box center [615, 185] width 5 height 14
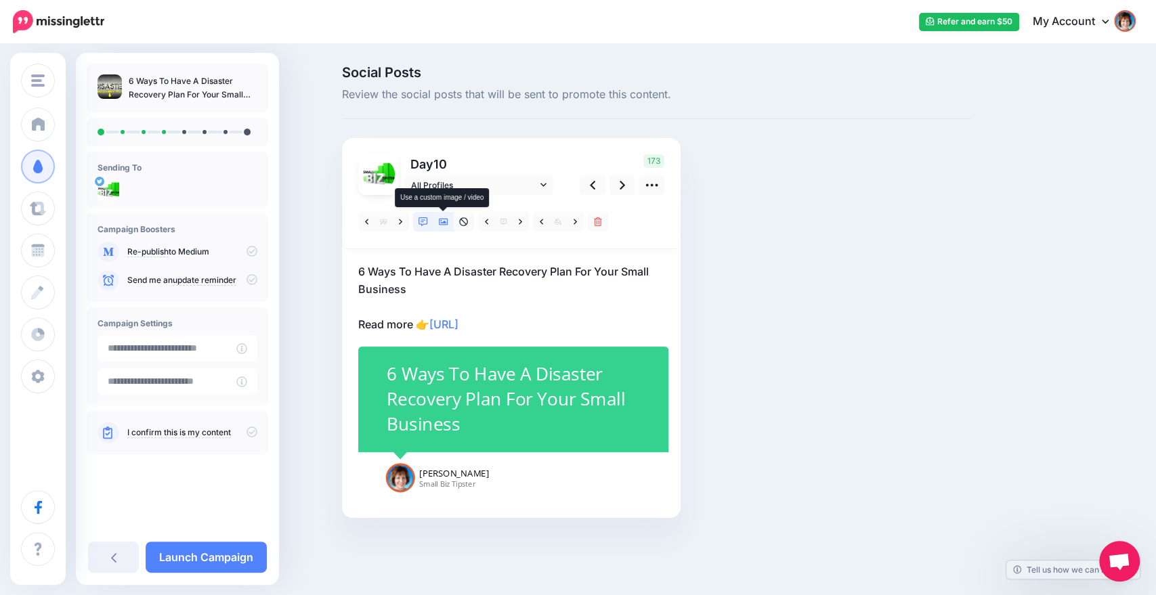
click at [439, 219] on icon at bounding box center [443, 221] width 9 height 9
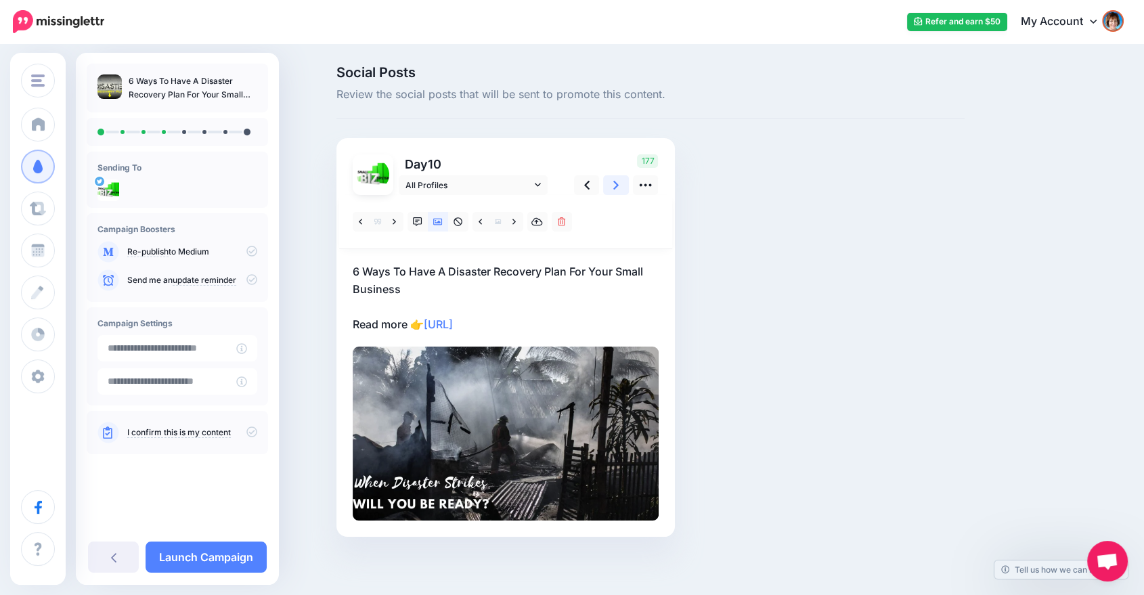
click at [619, 183] on icon at bounding box center [615, 185] width 5 height 14
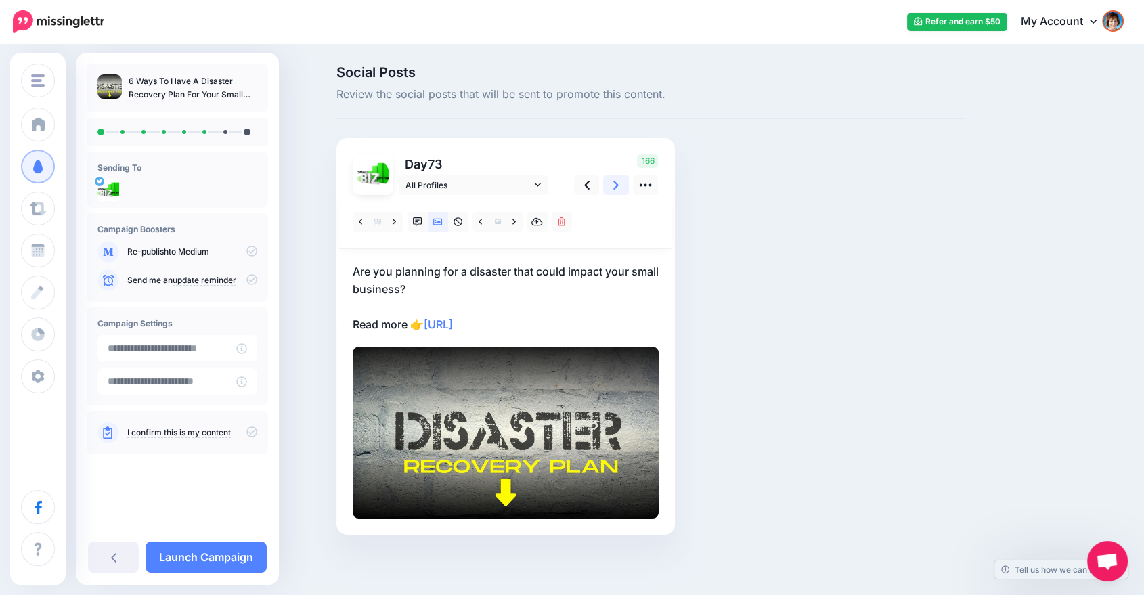
click at [619, 183] on icon at bounding box center [615, 185] width 5 height 14
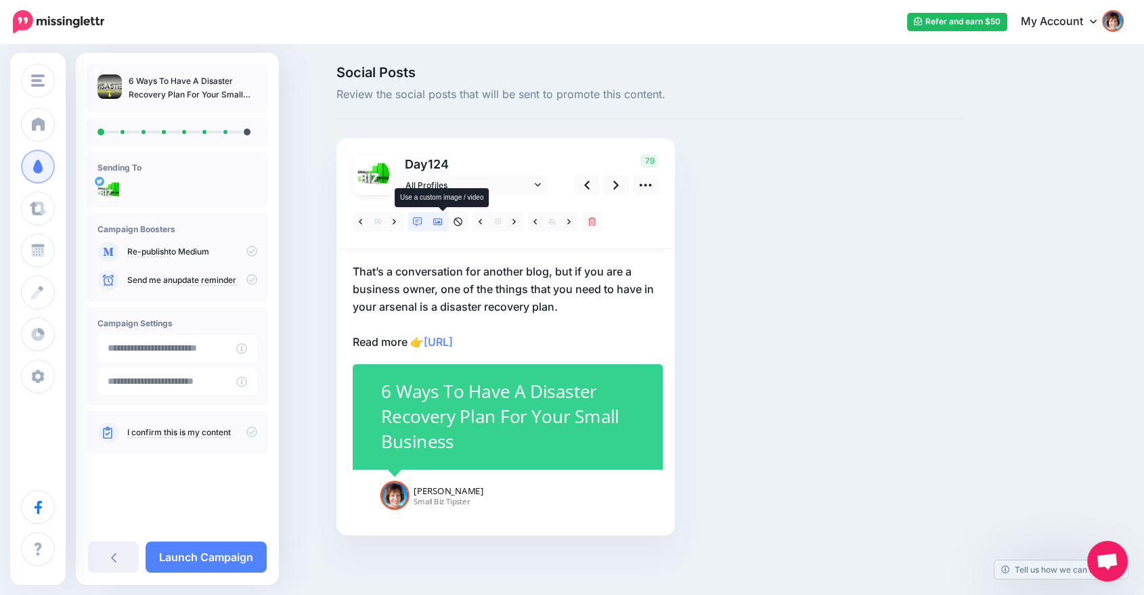
click at [443, 218] on icon at bounding box center [437, 221] width 9 height 9
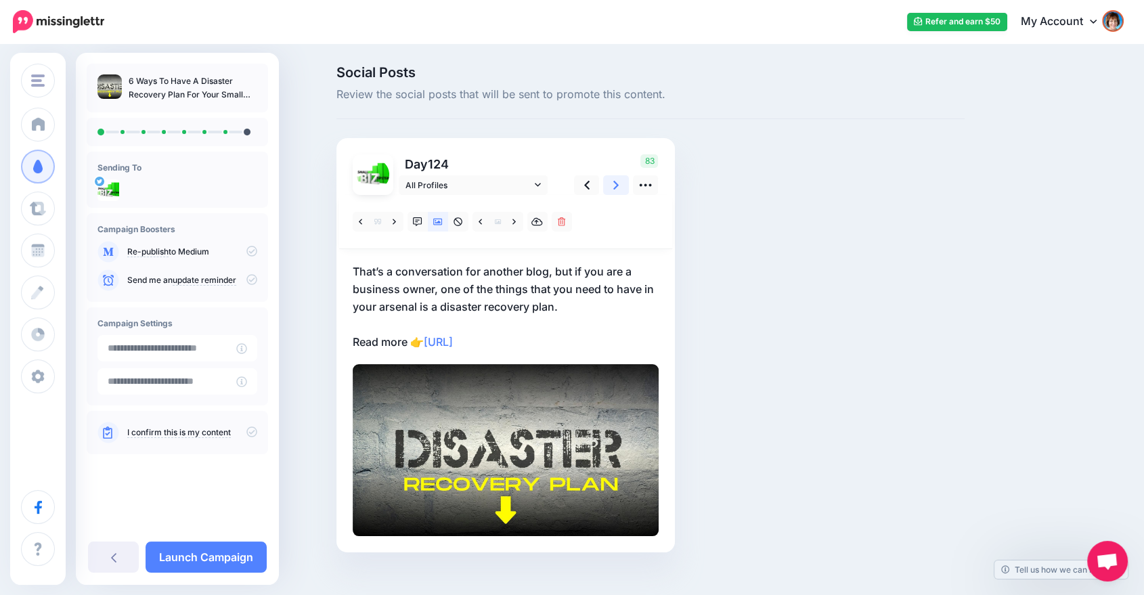
click at [619, 185] on icon at bounding box center [615, 185] width 5 height 14
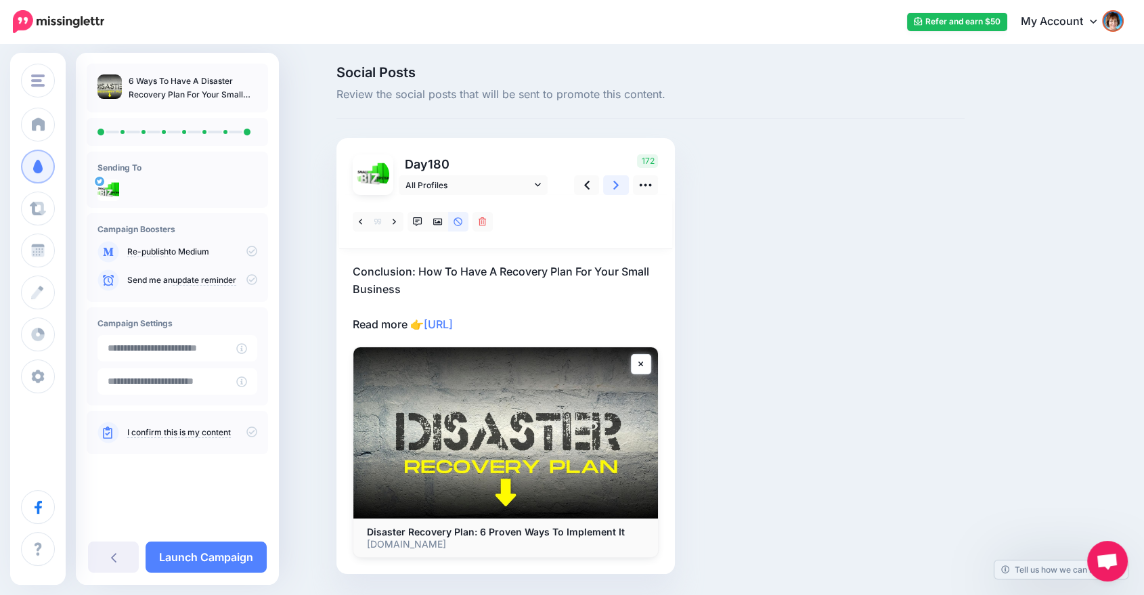
click at [619, 185] on icon at bounding box center [615, 185] width 5 height 14
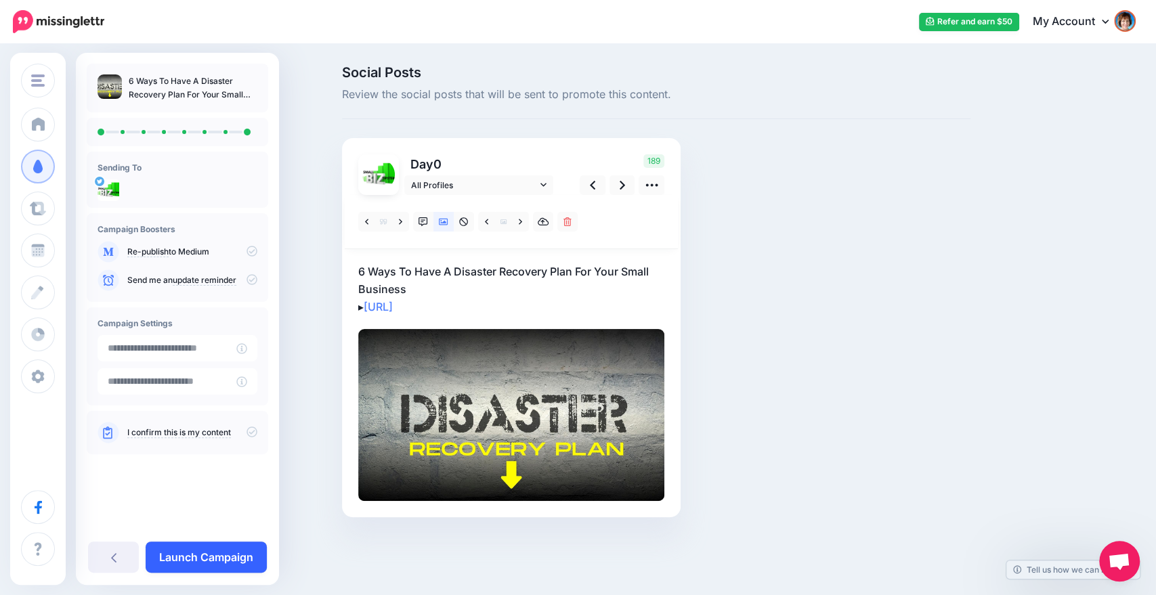
click at [197, 544] on link "Launch Campaign" at bounding box center [206, 557] width 121 height 31
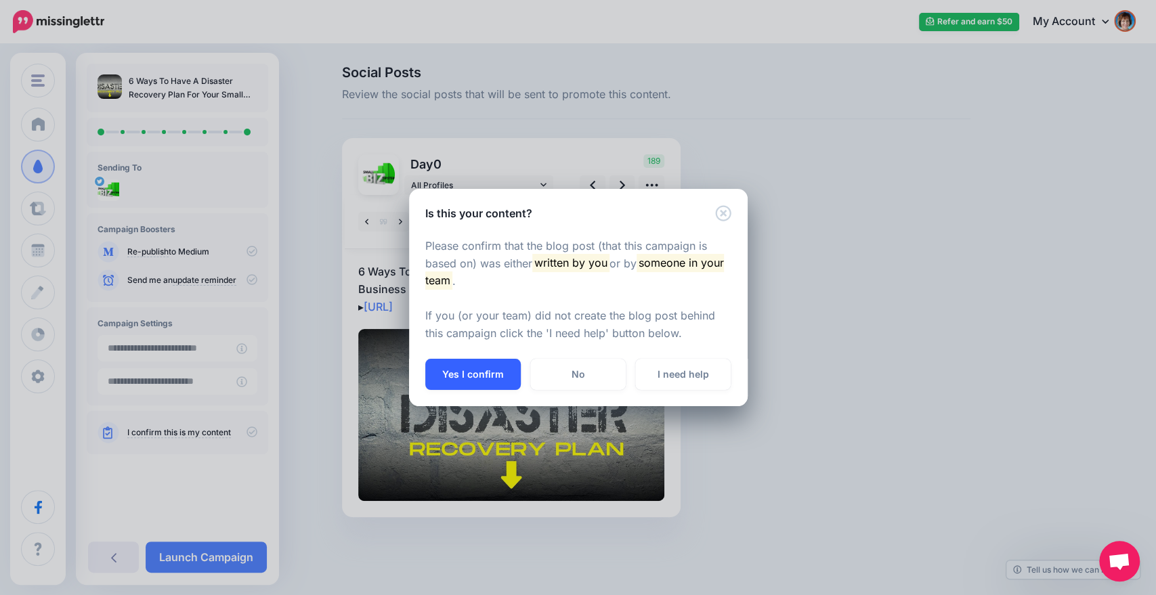
click at [451, 381] on button "Yes I confirm" at bounding box center [472, 374] width 95 height 31
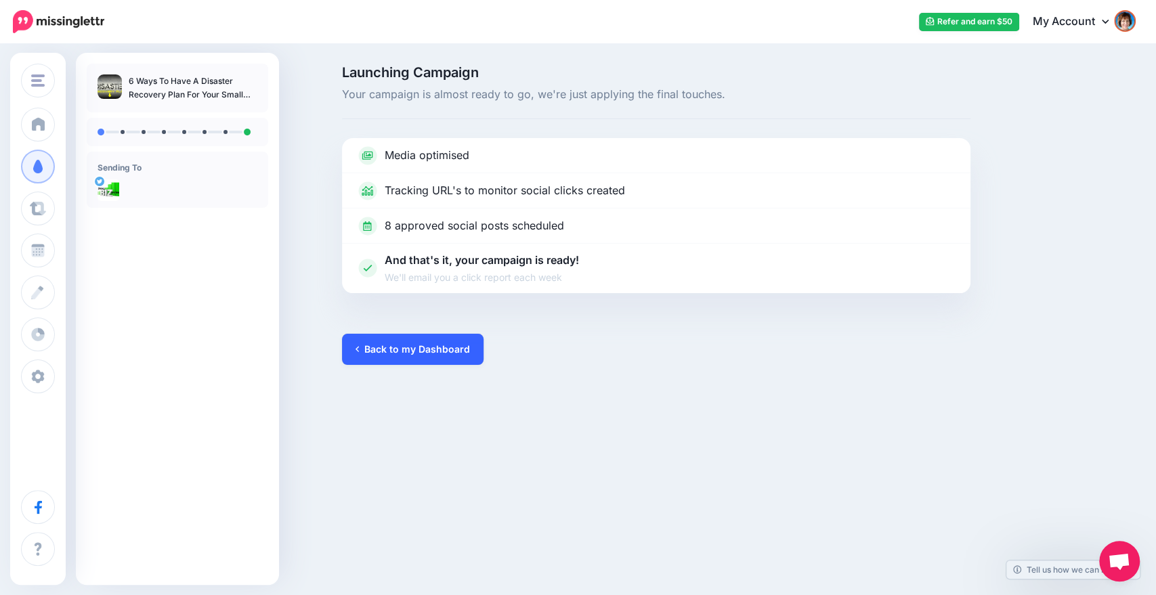
click at [387, 341] on link "Back to my Dashboard" at bounding box center [413, 349] width 142 height 31
